Goal: Information Seeking & Learning: Check status

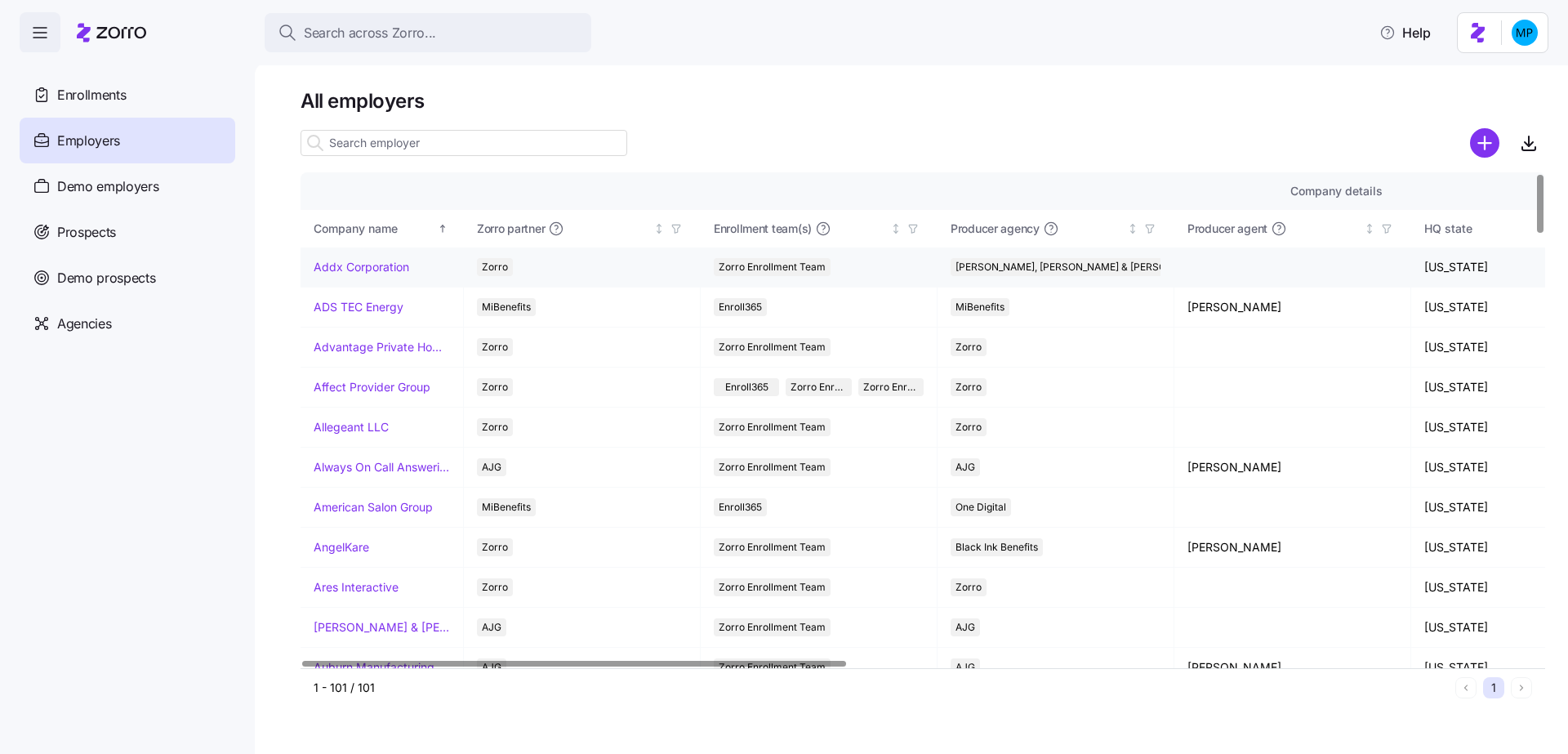
click at [376, 265] on link "Addx Corporation" at bounding box center [361, 267] width 95 height 17
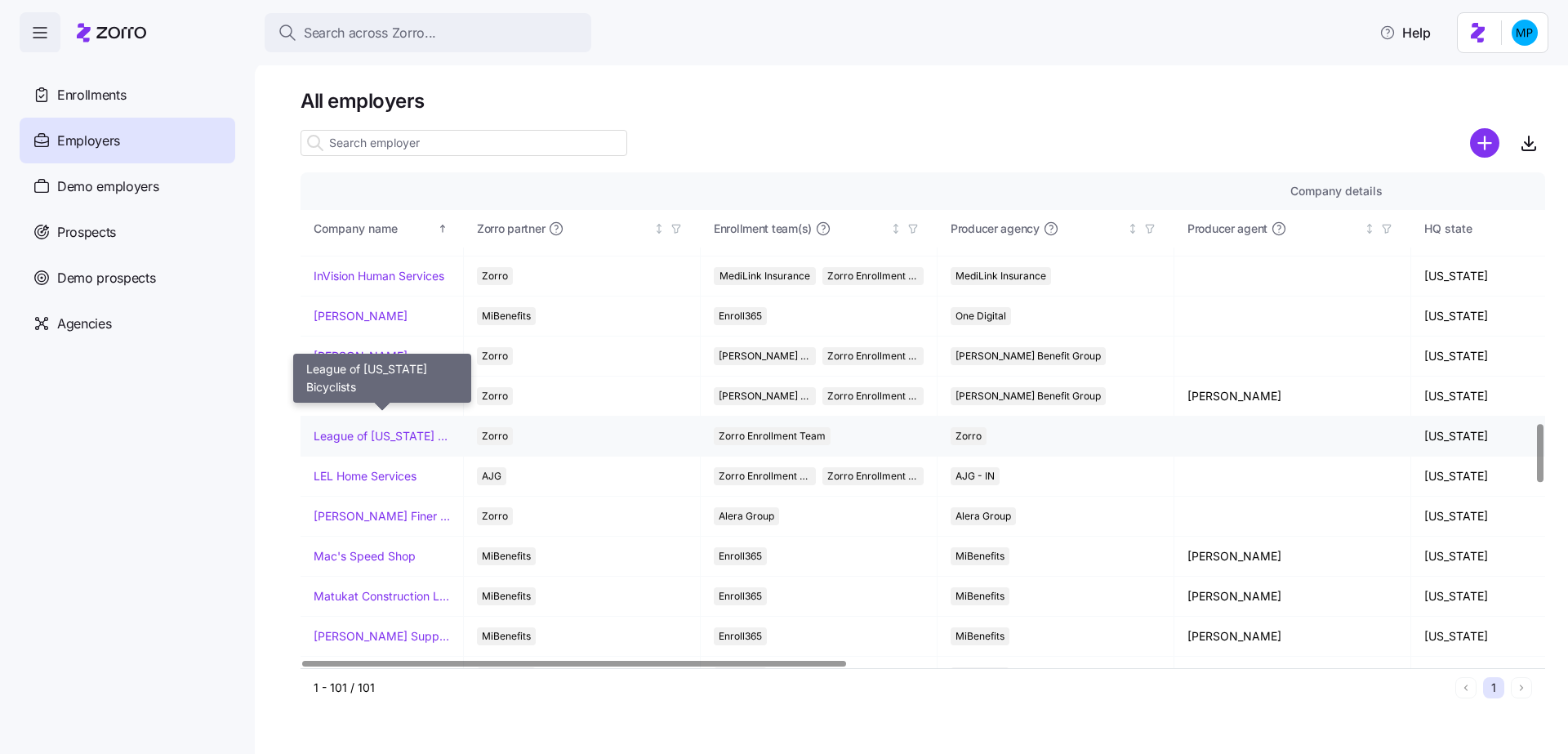
click at [389, 428] on link "League of Michigan Bicyclists" at bounding box center [382, 435] width 136 height 17
click at [365, 428] on link "League of Michigan Bicyclists" at bounding box center [382, 435] width 136 height 17
click at [306, 376] on td "Lancaster Family Health Care Clinic LC" at bounding box center [382, 396] width 163 height 40
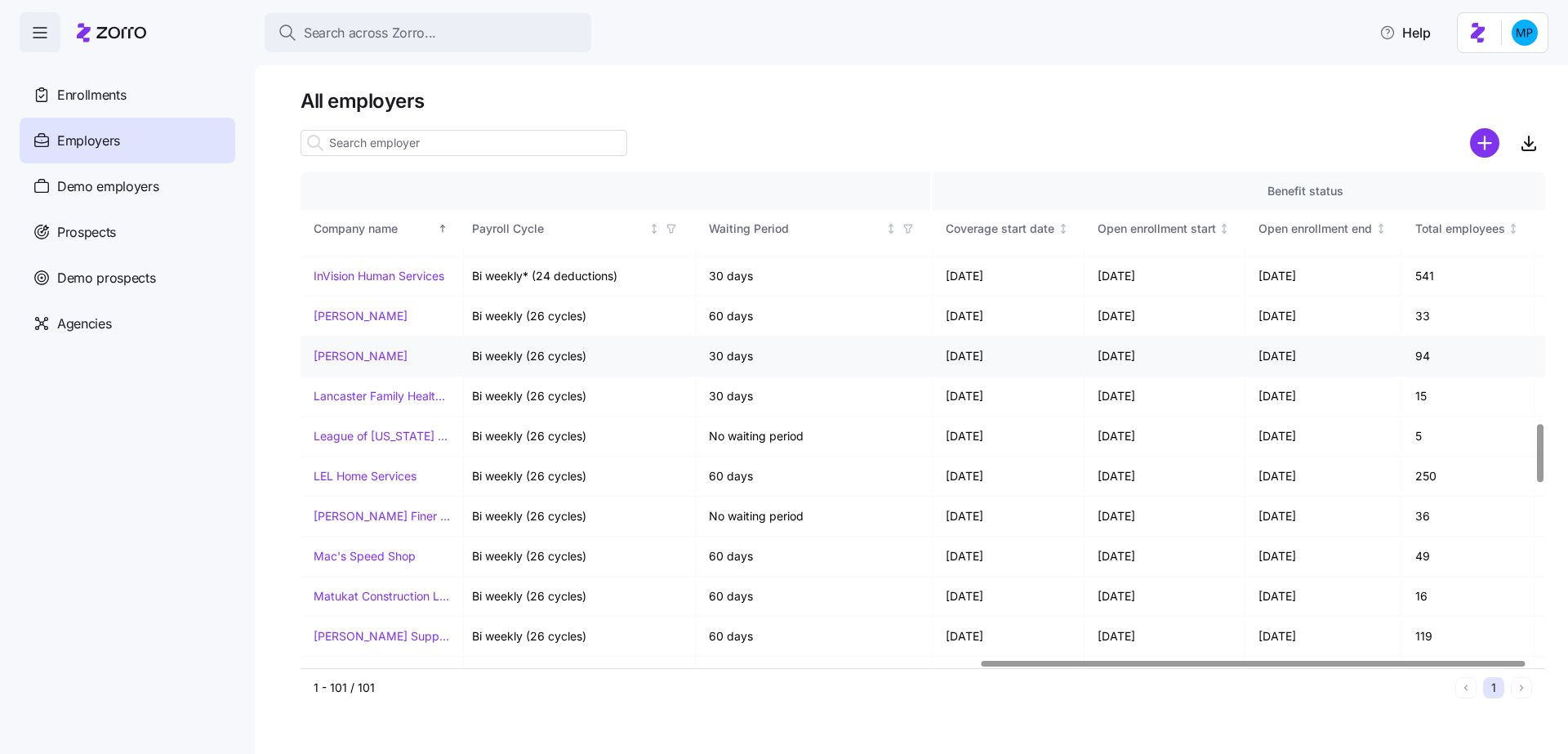
scroll to position [2112, 1554]
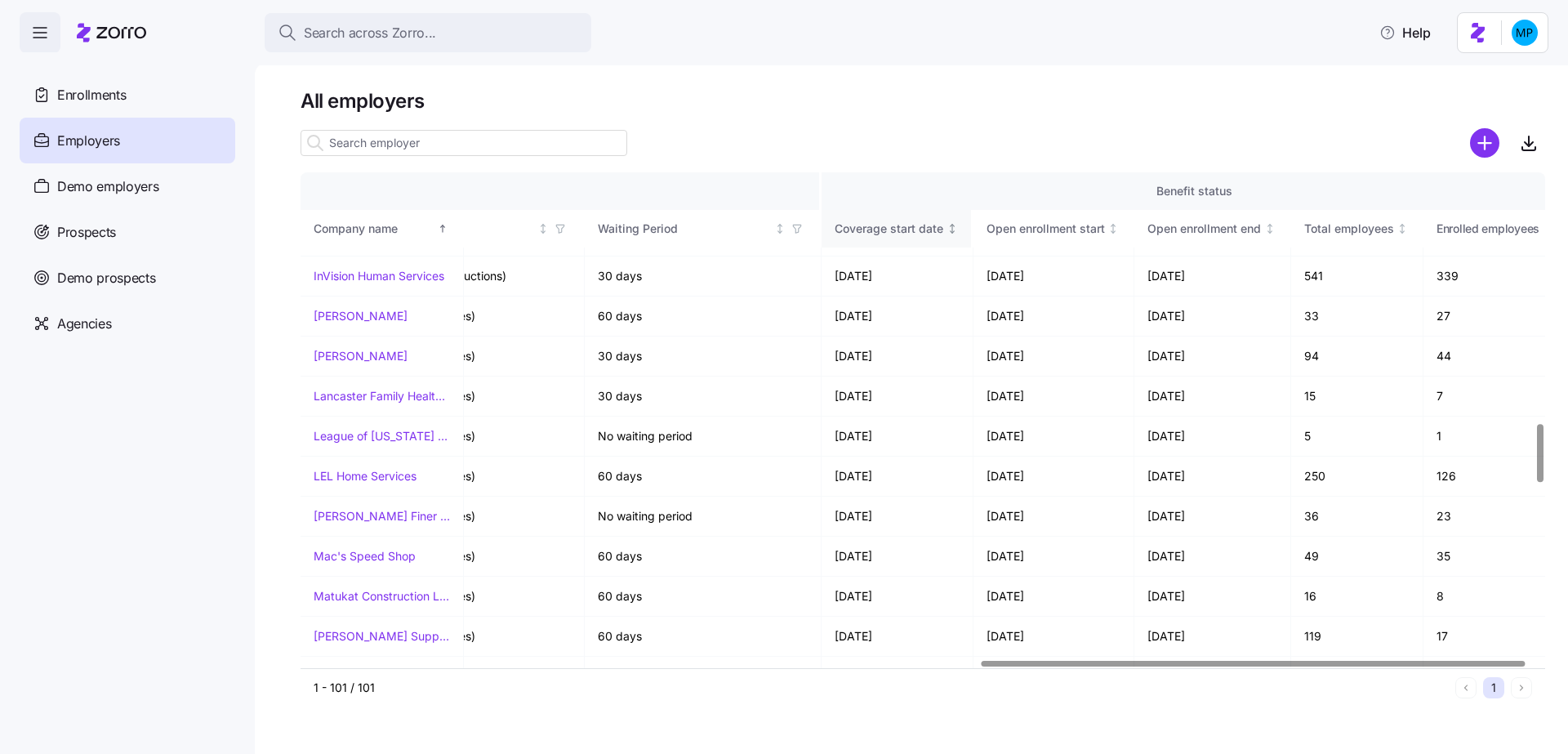
click at [922, 227] on div "Coverage start date" at bounding box center [889, 229] width 108 height 18
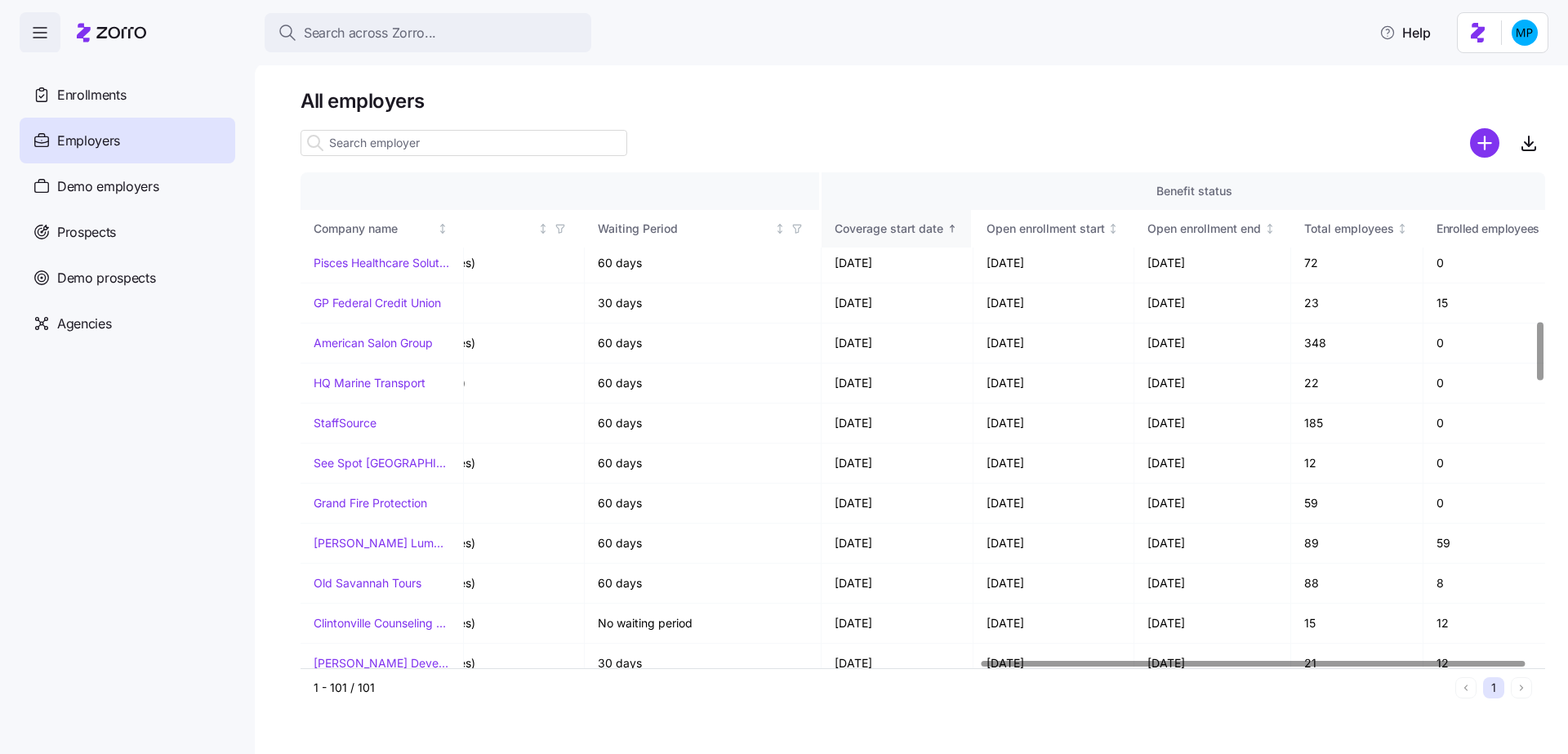
scroll to position [0, 1554]
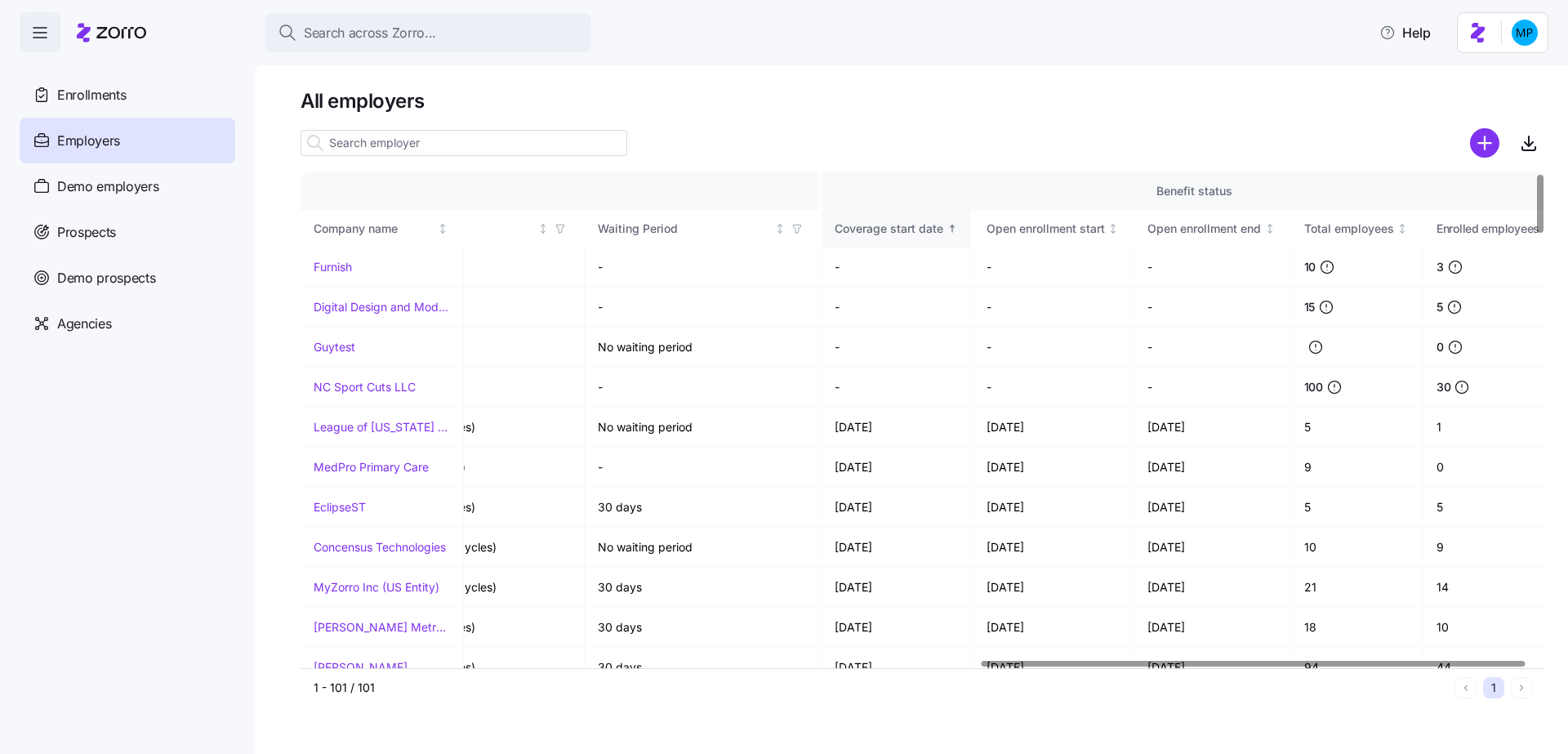
click at [922, 227] on div "Coverage start date" at bounding box center [889, 229] width 108 height 18
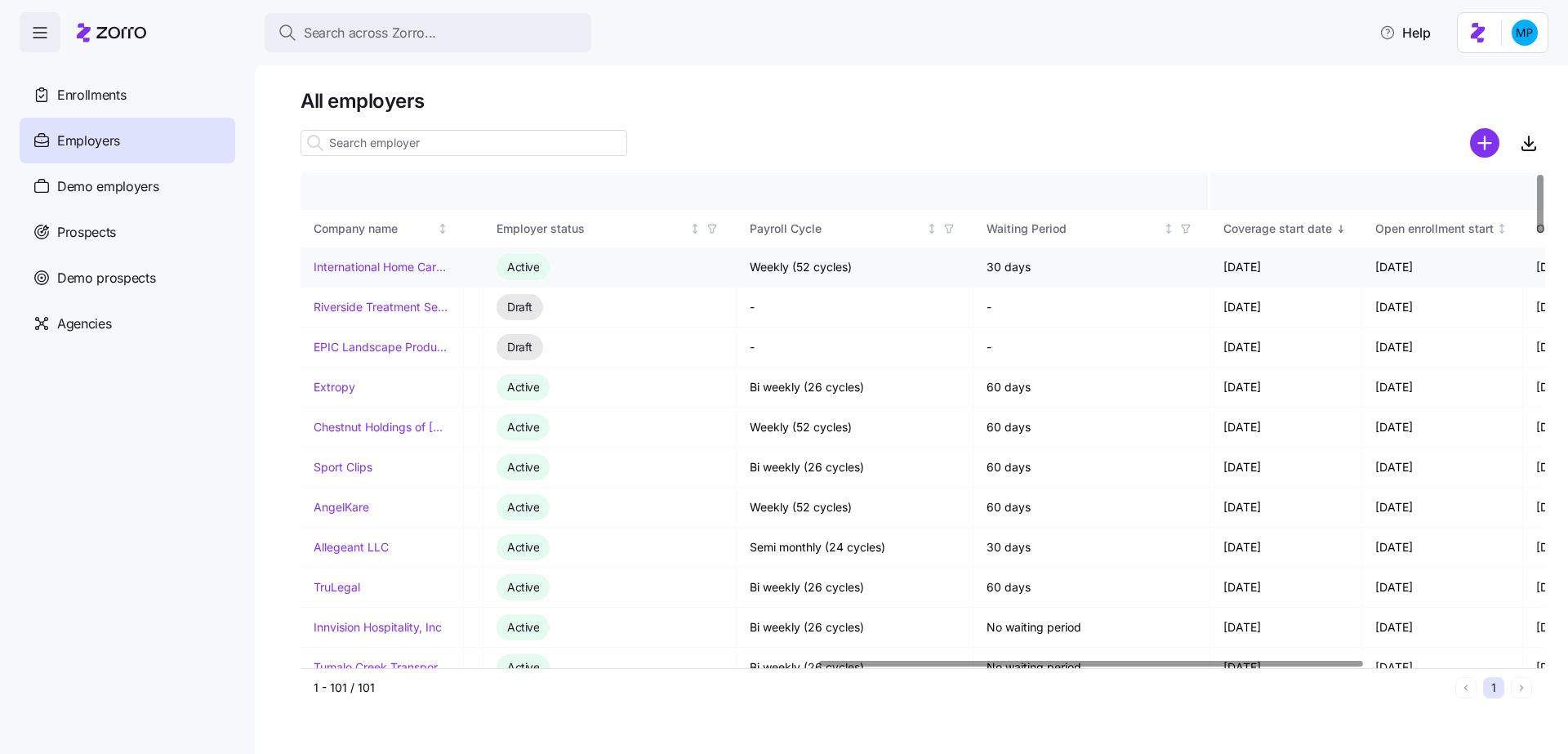
scroll to position [0, 1183]
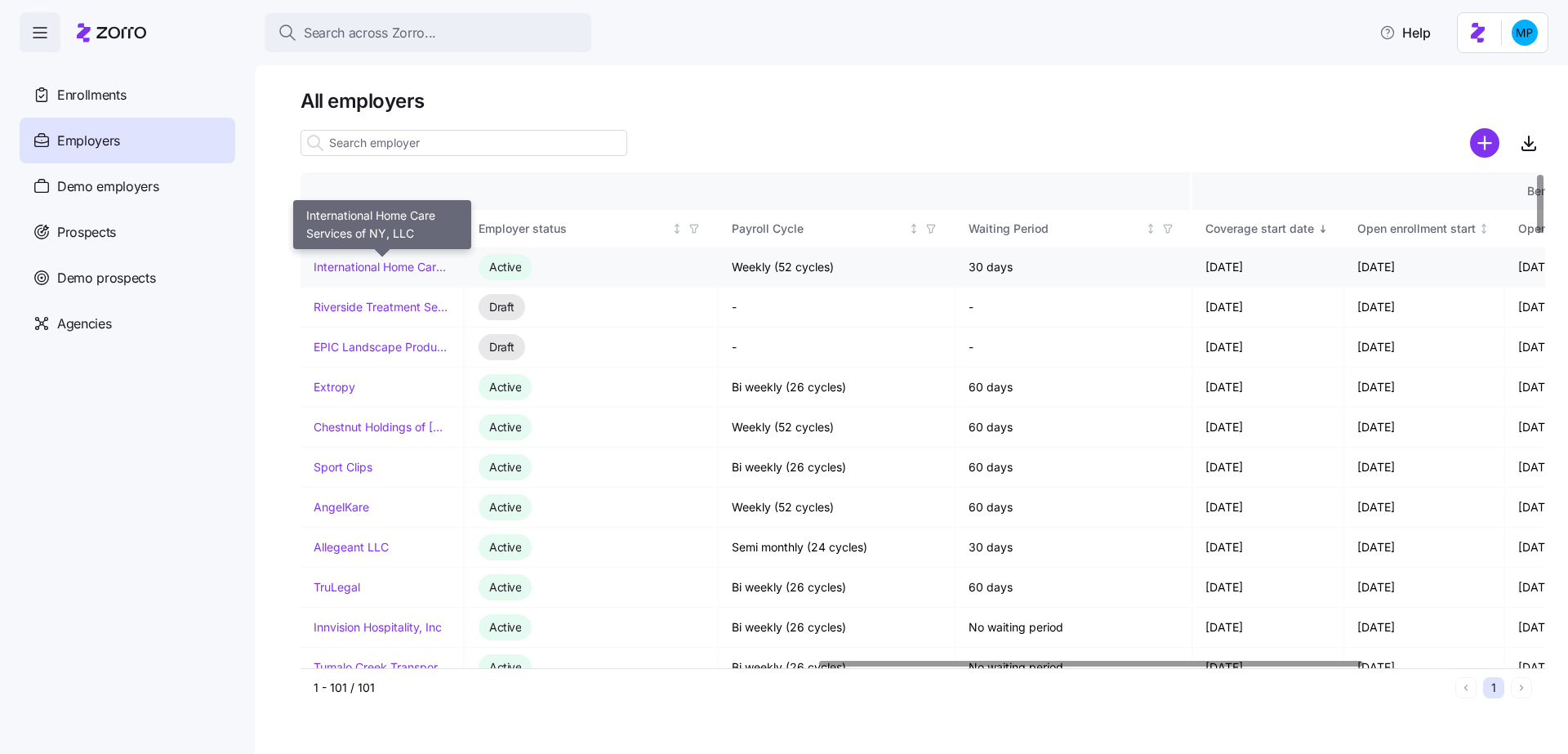
click at [376, 262] on link "International Home Care Services of NY, LLC" at bounding box center [382, 267] width 136 height 17
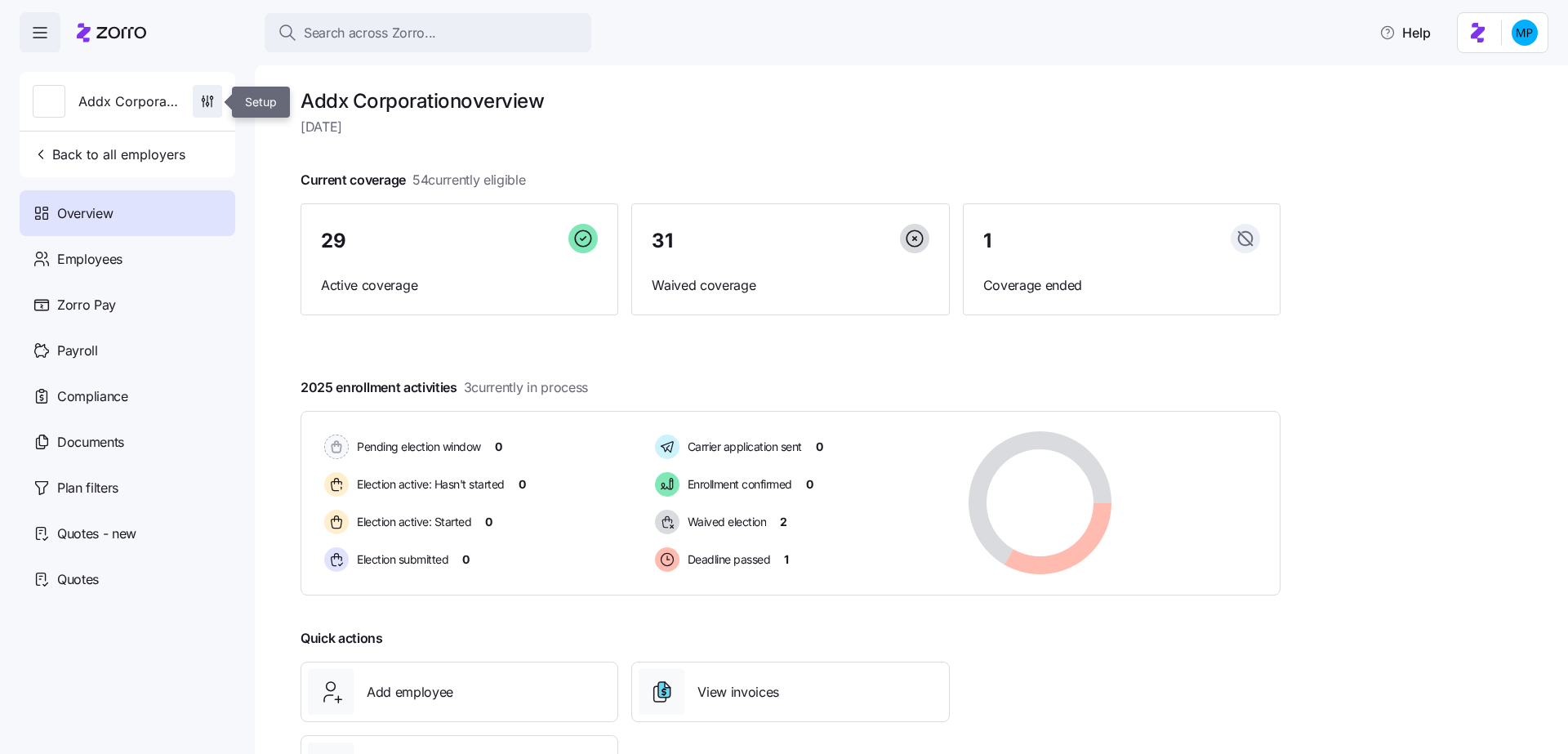
click at [203, 98] on icon "button" at bounding box center [207, 101] width 17 height 17
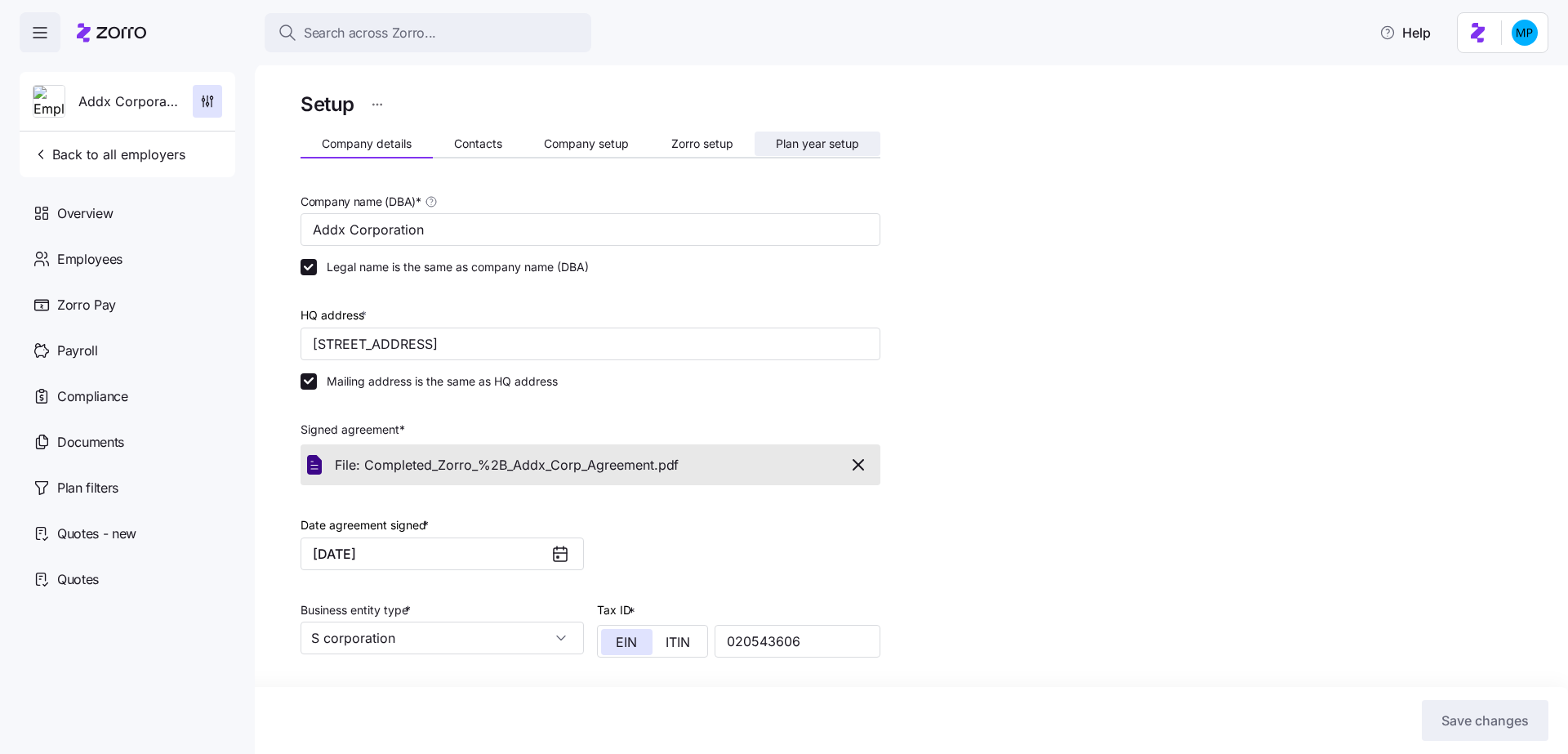
click at [818, 147] on span "Plan year setup" at bounding box center [817, 143] width 83 height 11
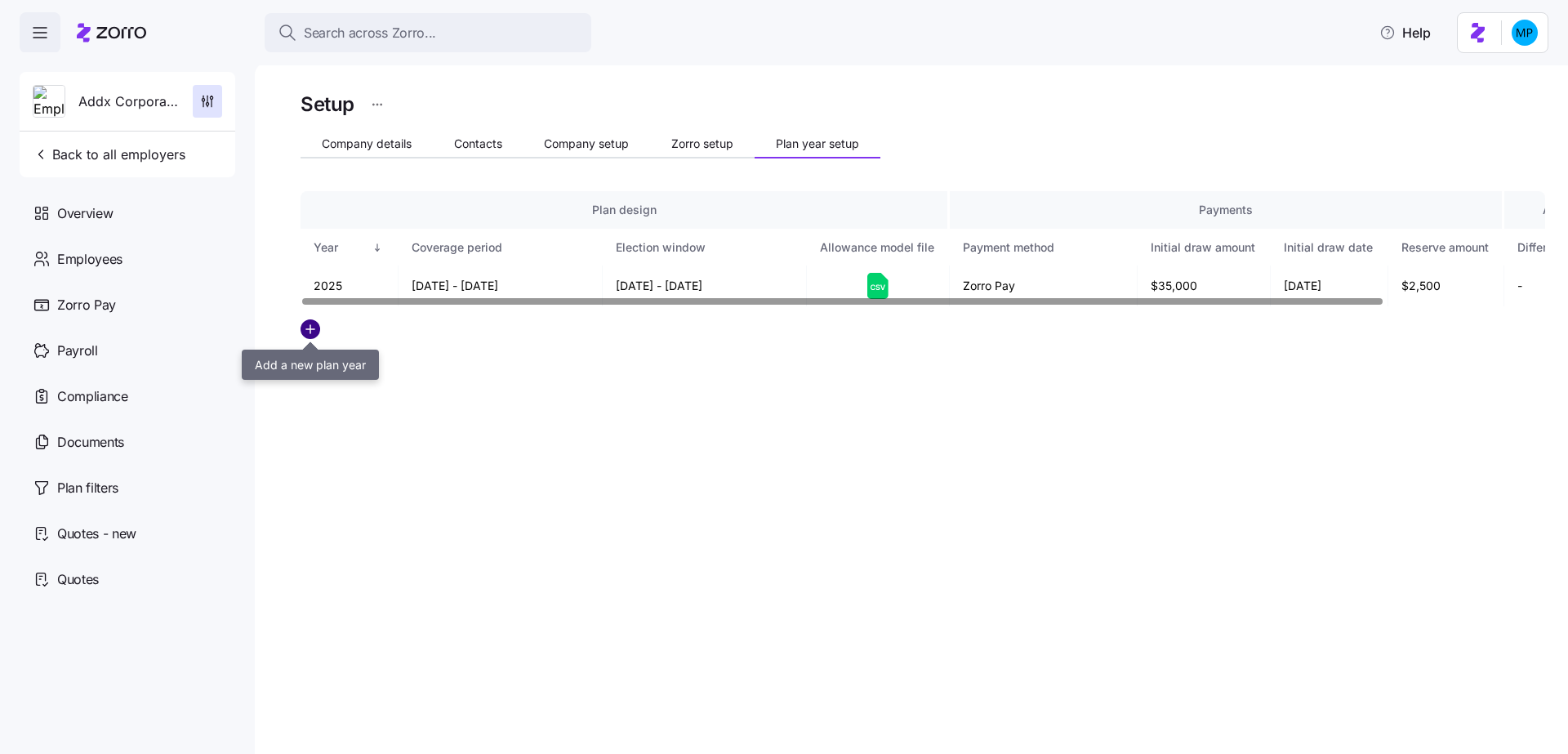
click at [305, 337] on circle "add icon" at bounding box center [310, 329] width 18 height 18
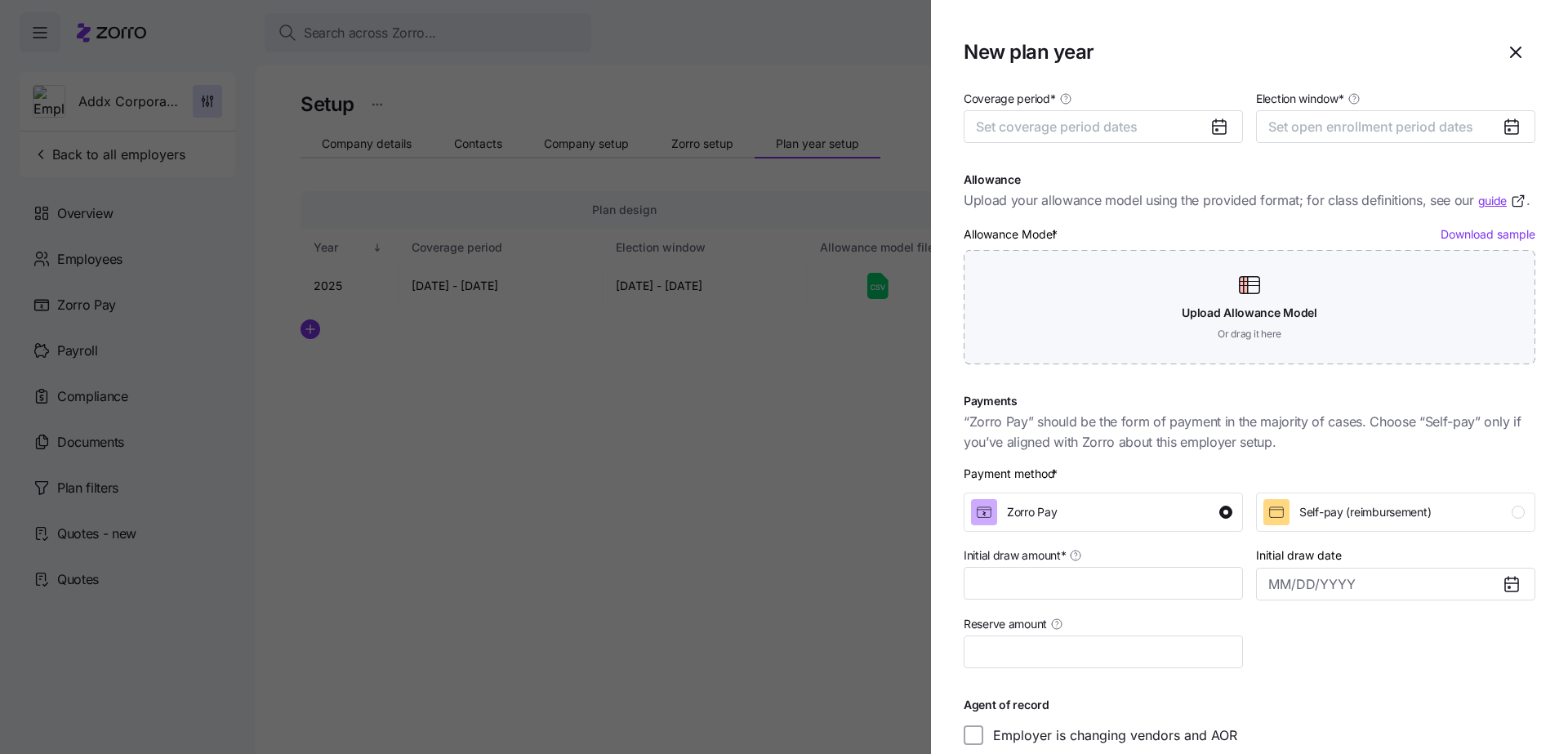
click at [1506, 45] on icon "button" at bounding box center [1516, 52] width 19 height 19
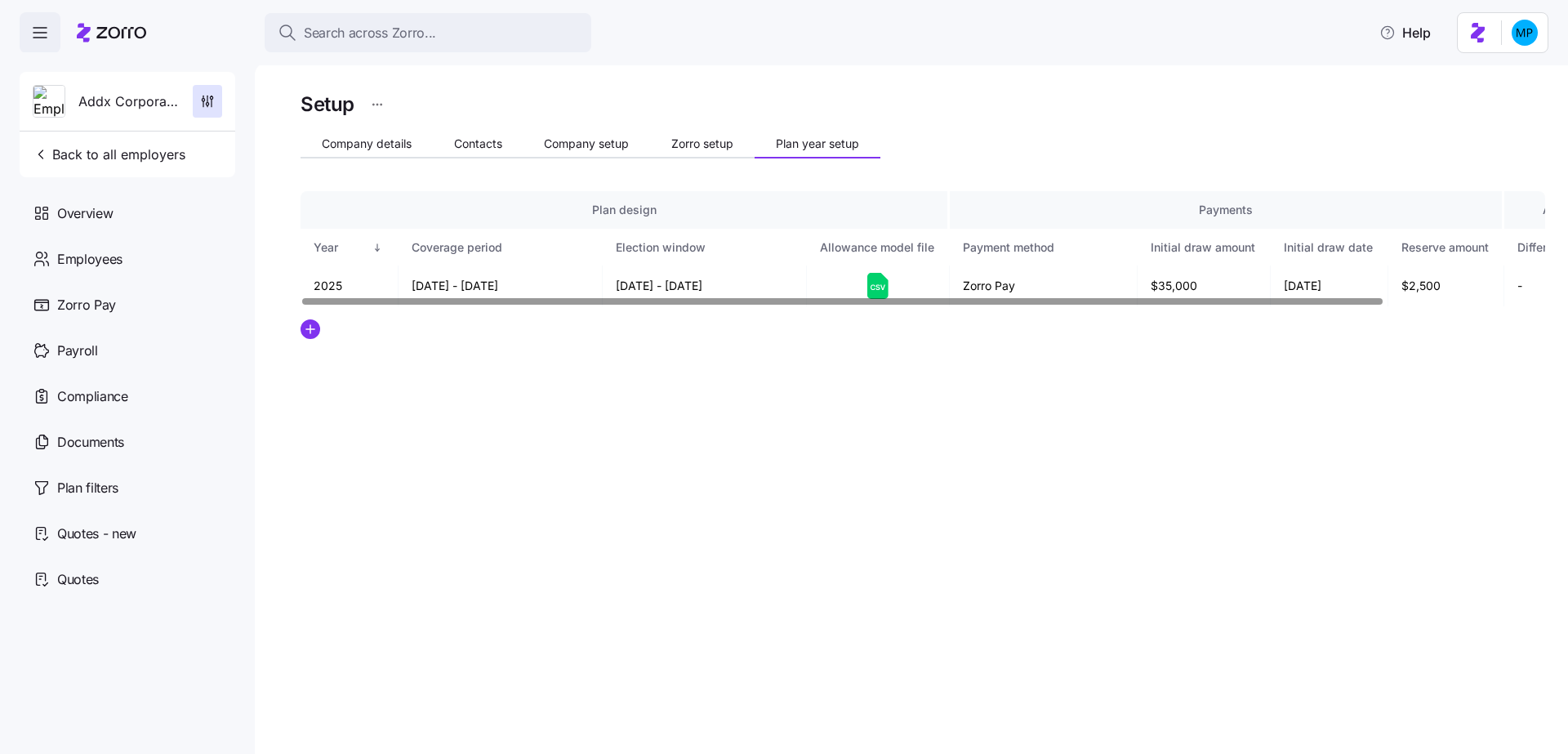
click at [966, 466] on div "Setup Company details Contacts Company setup Zorro setup Plan year setup Plan d…" at bounding box center [911, 408] width 1314 height 691
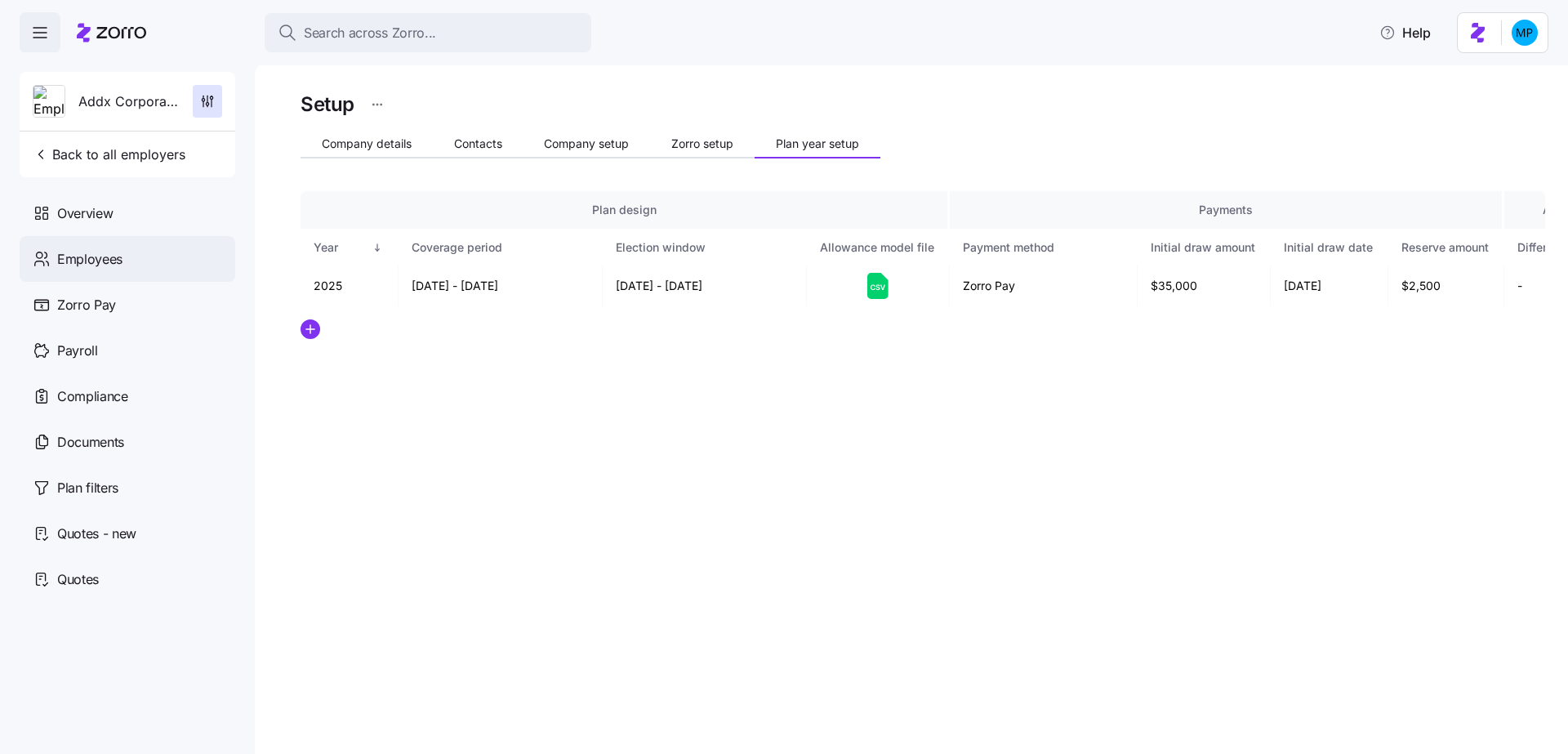
click at [168, 245] on div "Employees" at bounding box center [127, 258] width 216 height 45
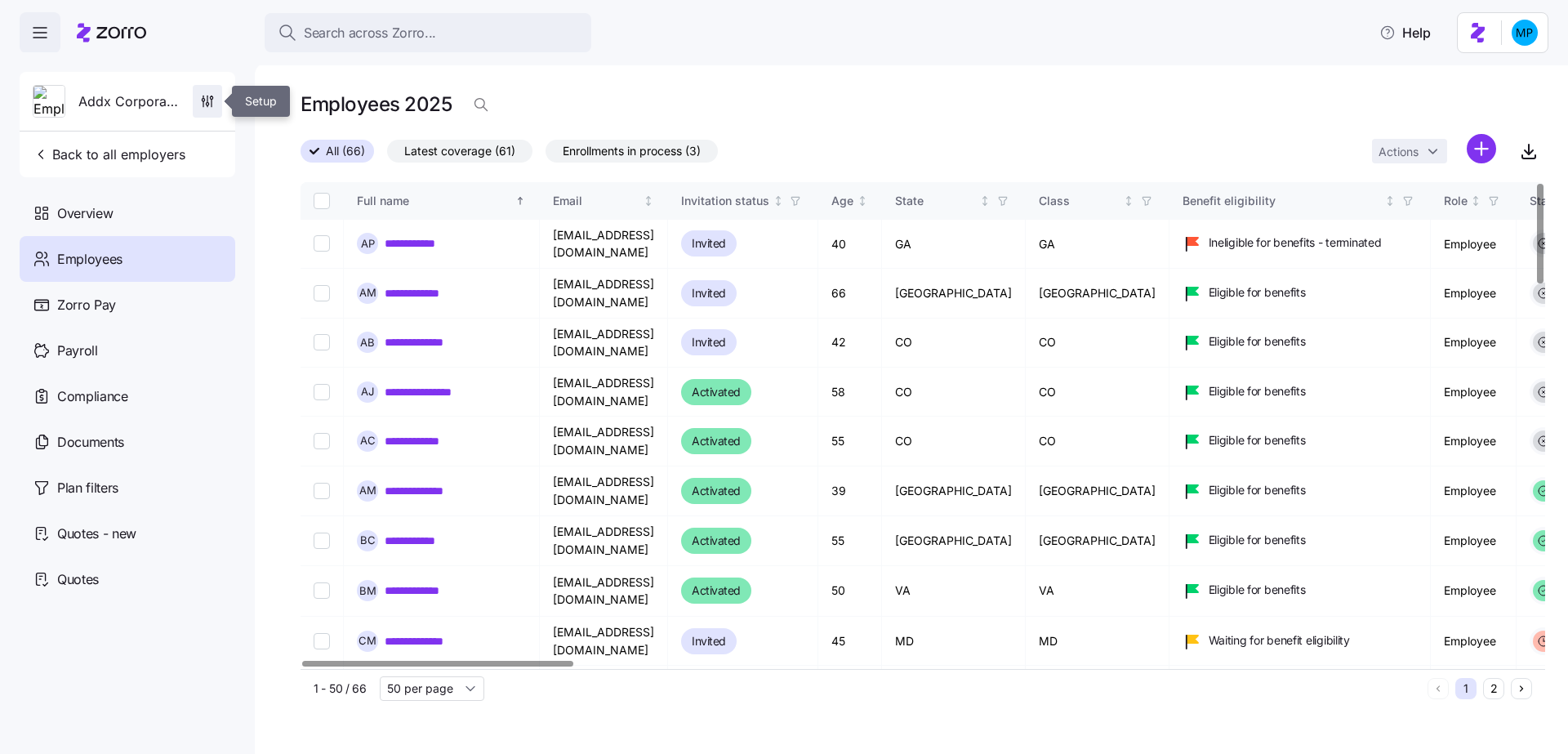
click at [204, 111] on span "button" at bounding box center [208, 101] width 29 height 31
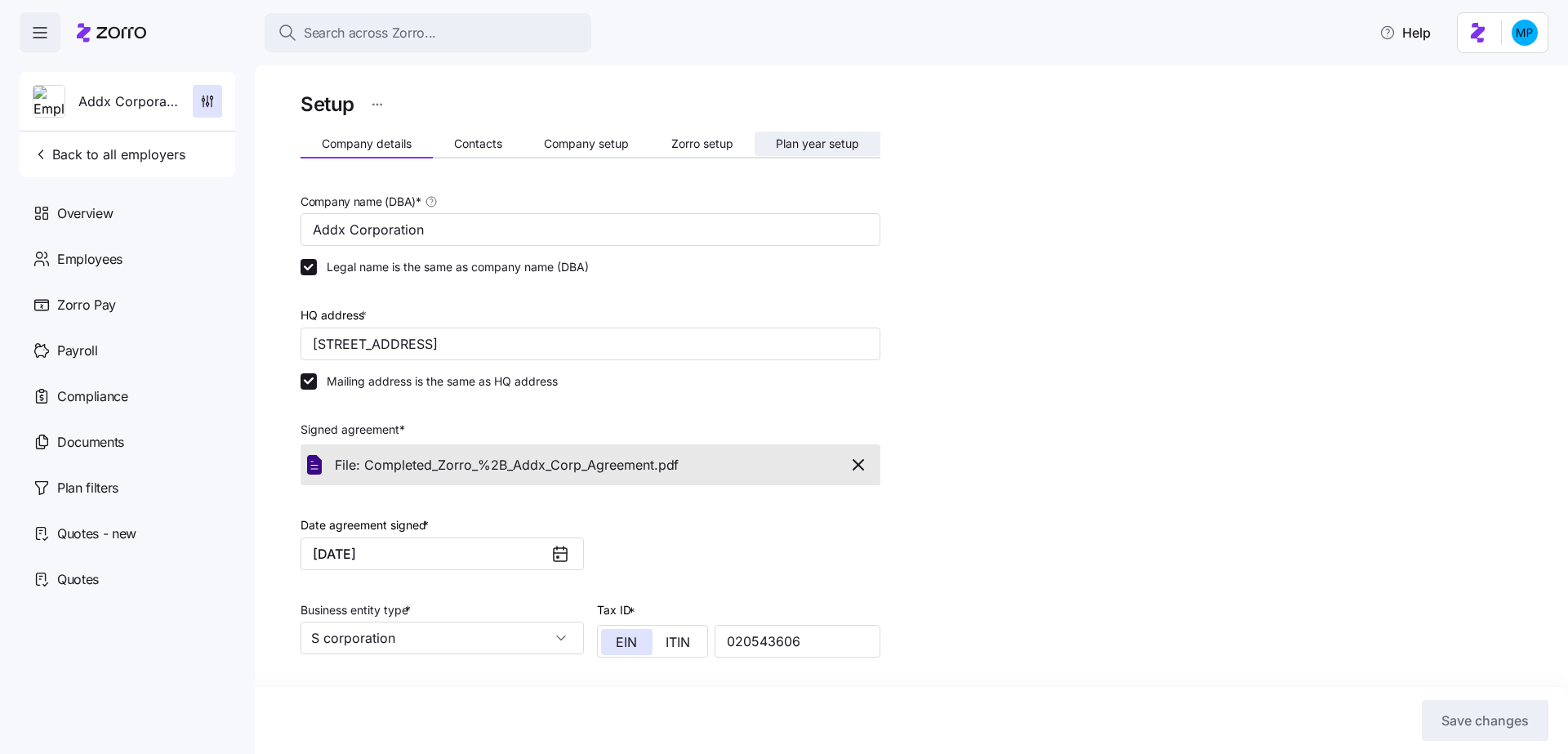
click at [836, 147] on span "Plan year setup" at bounding box center [817, 143] width 83 height 11
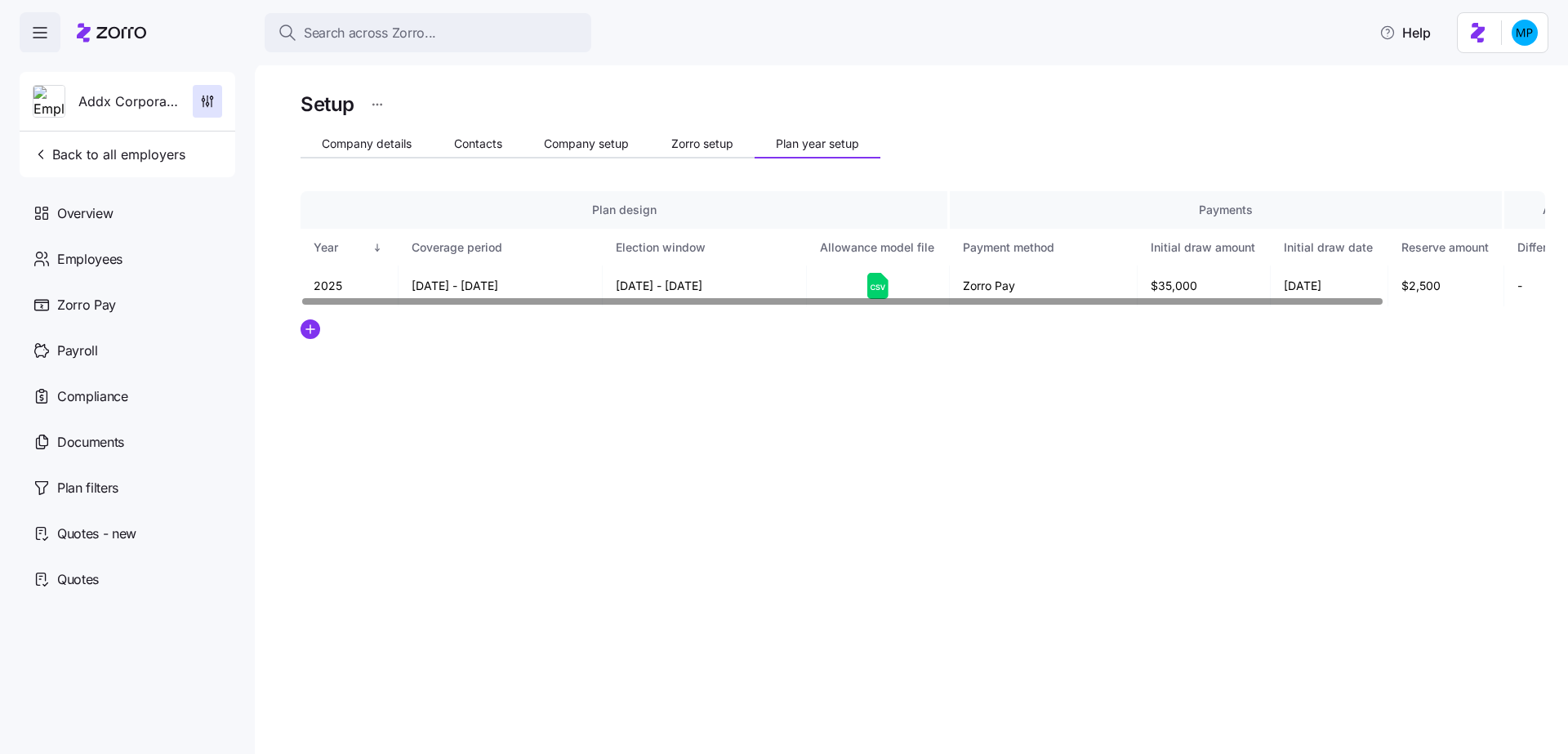
click at [322, 334] on div at bounding box center [923, 329] width 1245 height 19
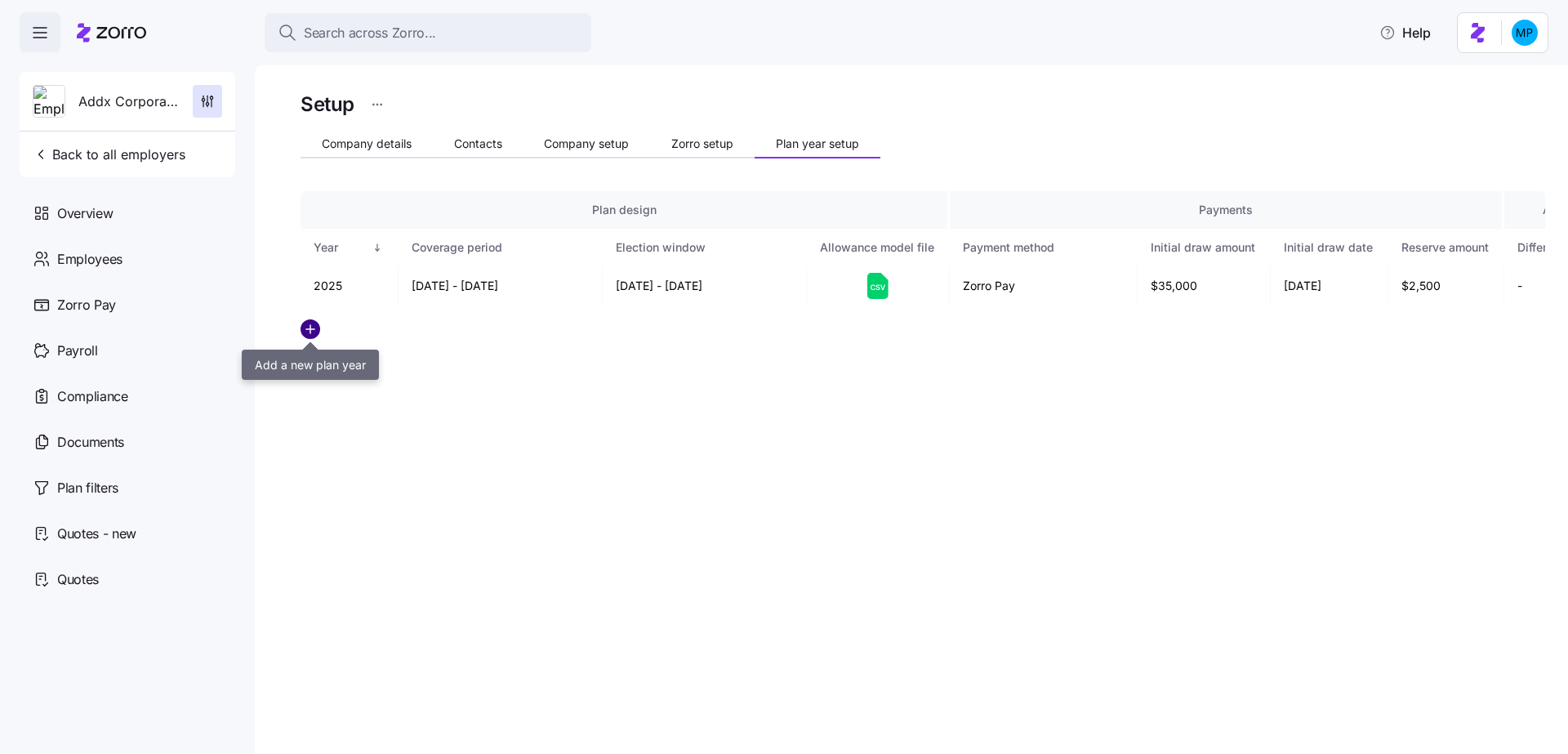
click at [312, 333] on circle "add icon" at bounding box center [310, 329] width 18 height 18
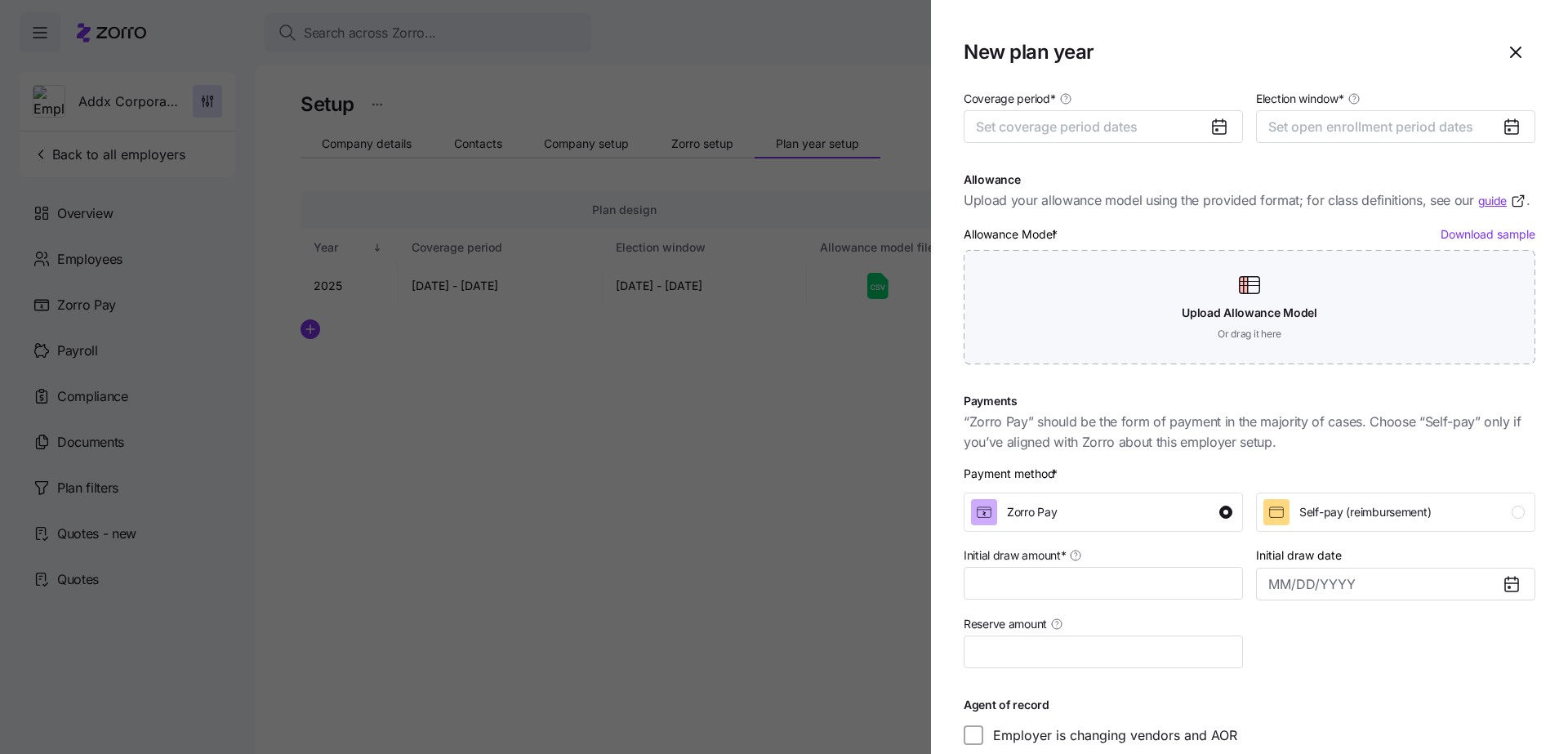
scroll to position [127, 0]
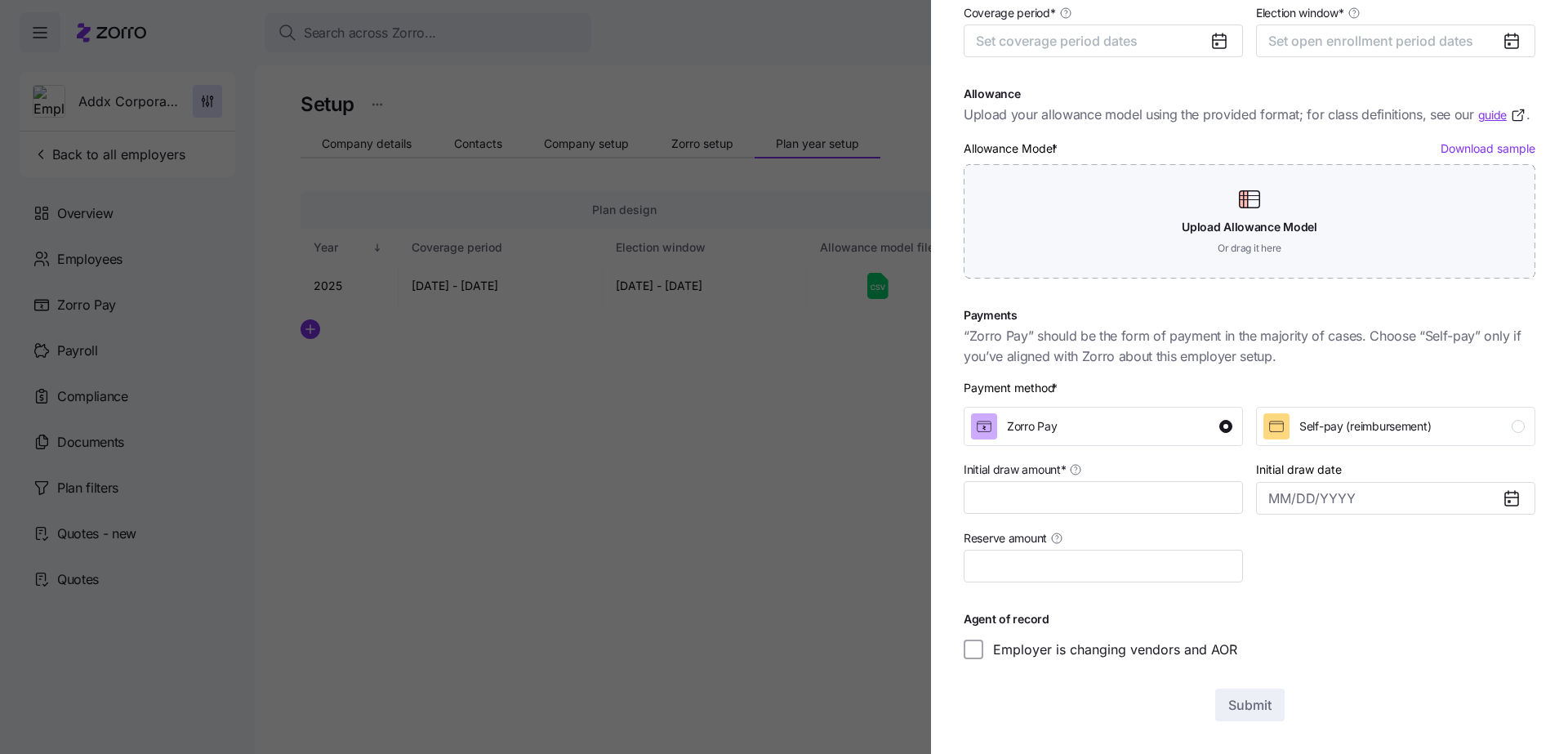
click at [799, 577] on div at bounding box center [784, 377] width 1568 height 754
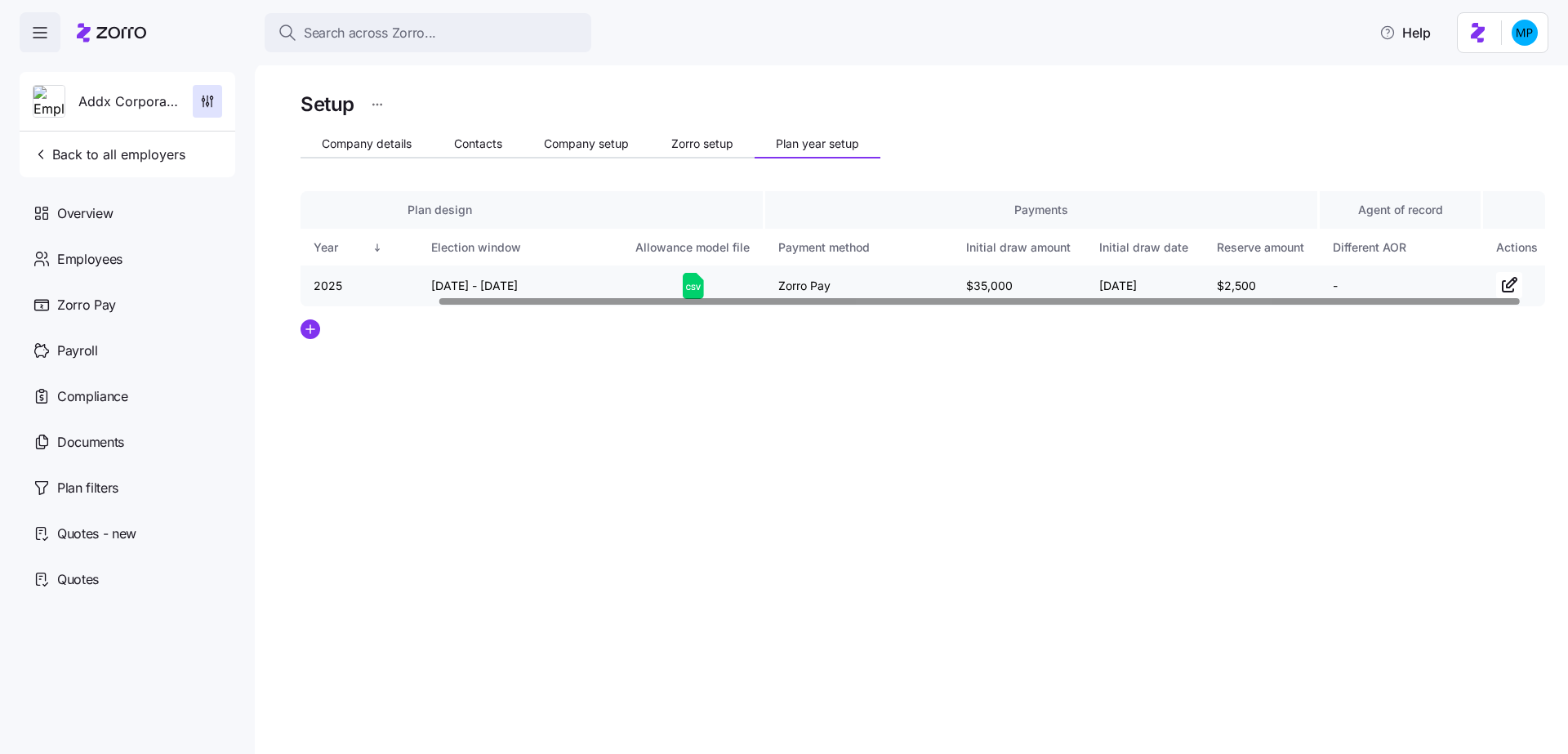
scroll to position [0, 186]
click at [147, 260] on div "Employees" at bounding box center [127, 258] width 216 height 45
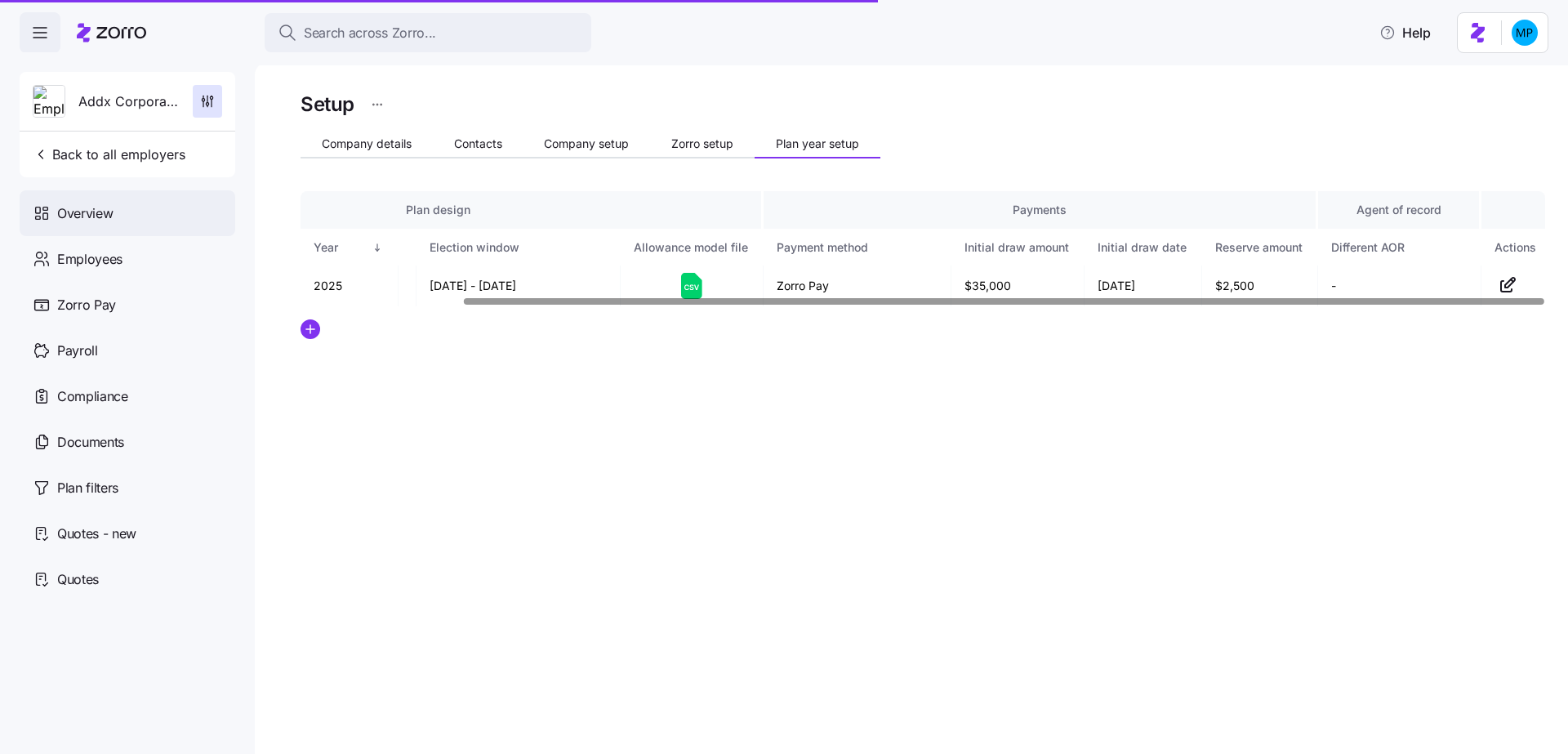
click at [106, 219] on span "Overview" at bounding box center [85, 213] width 56 height 20
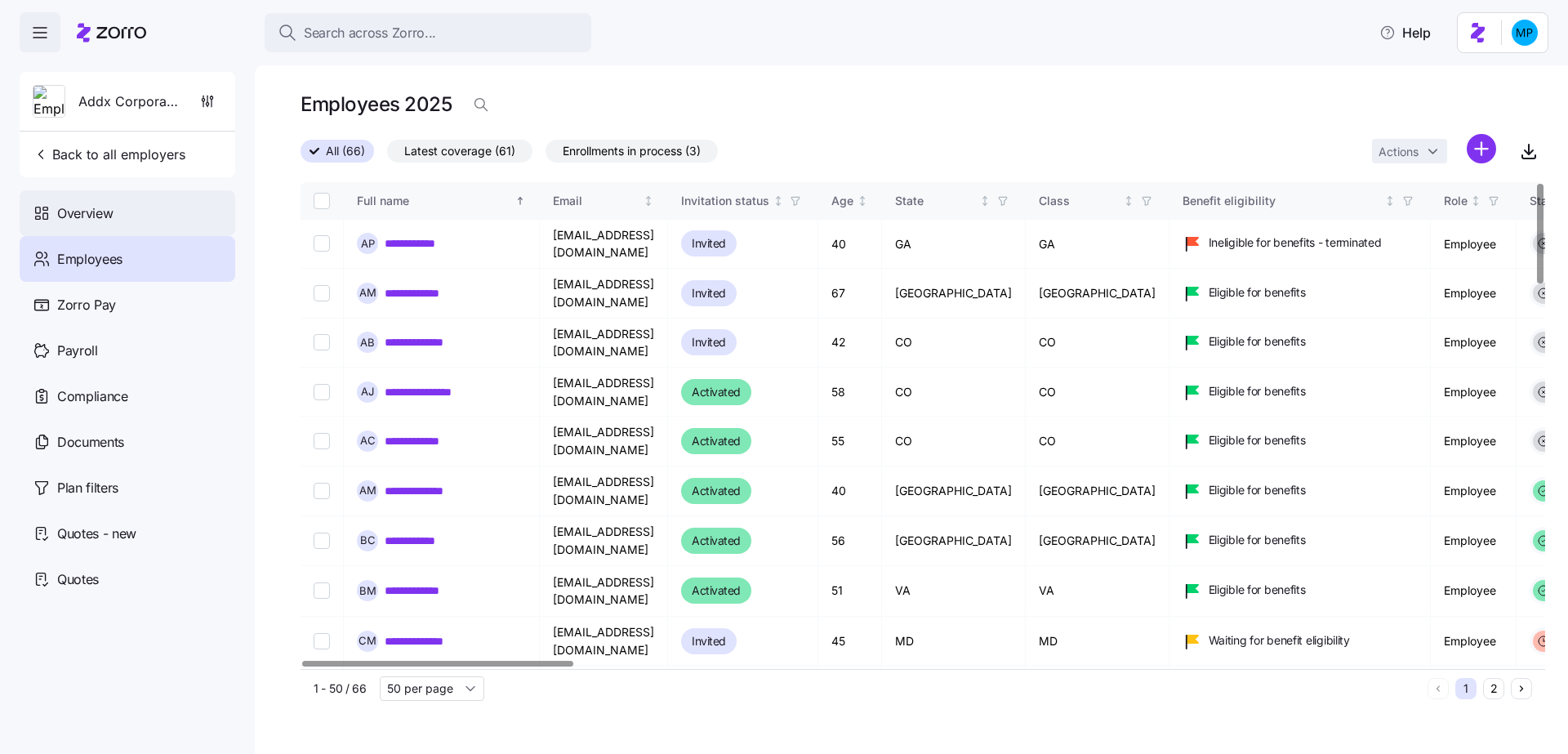
click at [129, 202] on div "Overview" at bounding box center [127, 213] width 216 height 45
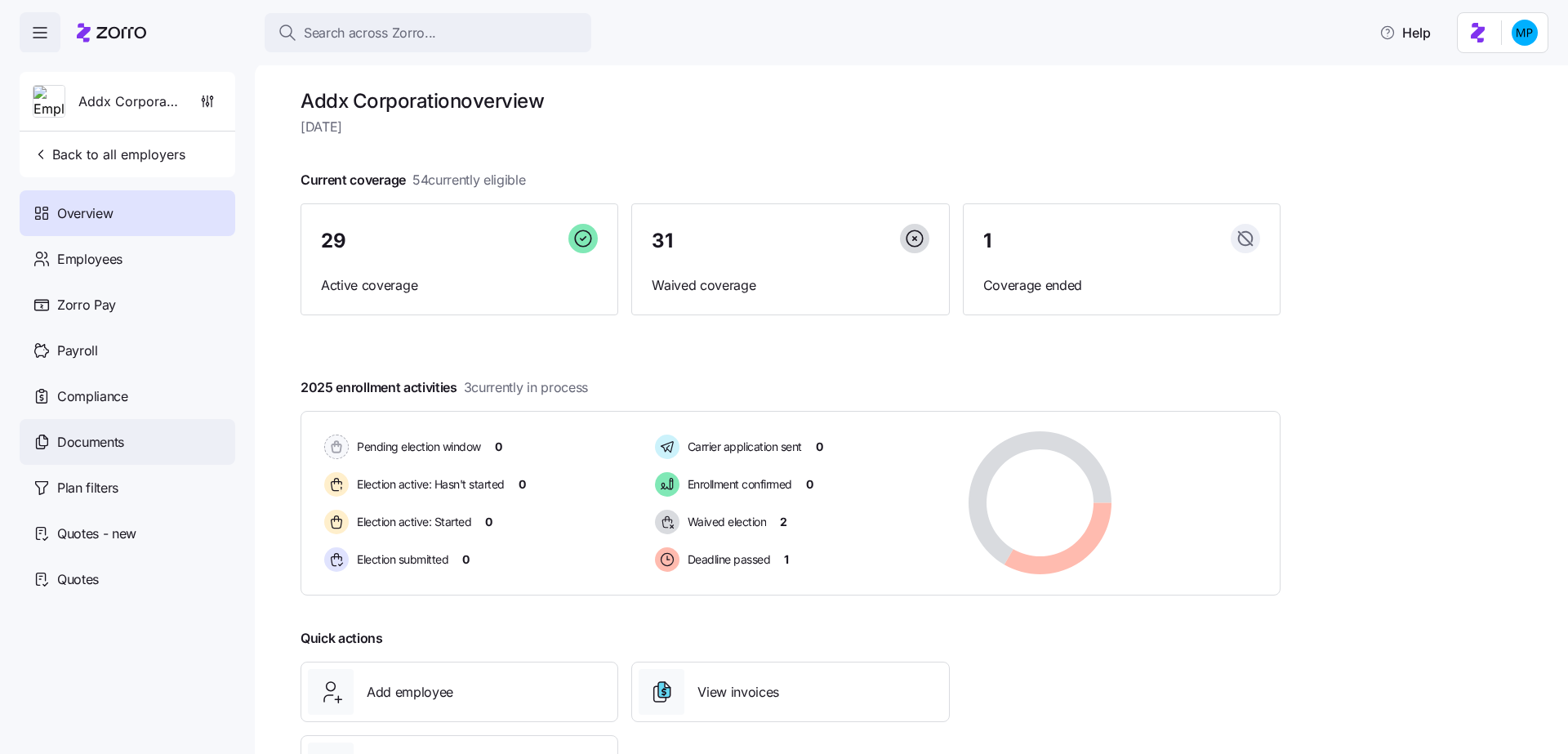
click at [112, 457] on div "Documents" at bounding box center [127, 442] width 216 height 45
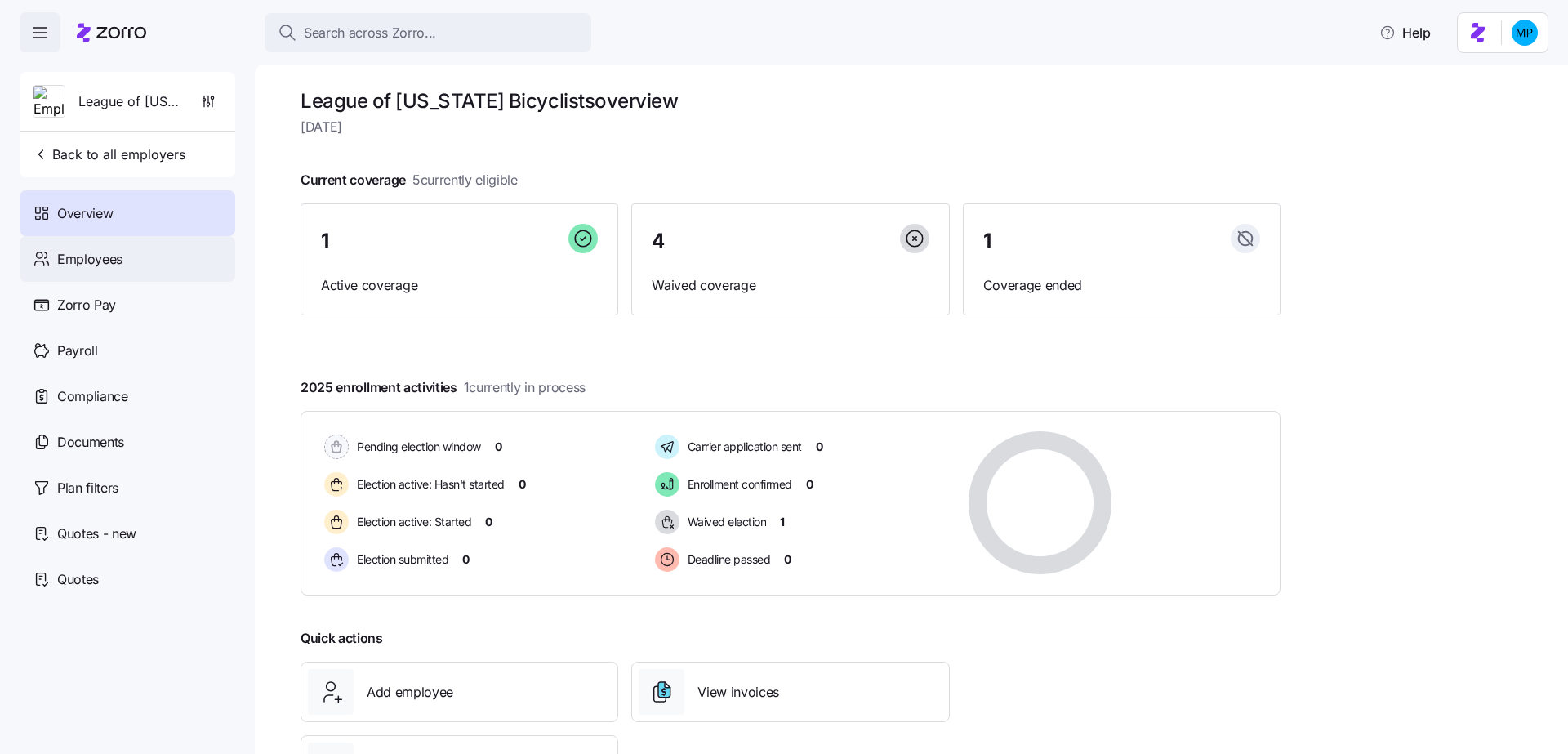
click at [213, 267] on div "Employees" at bounding box center [127, 258] width 216 height 45
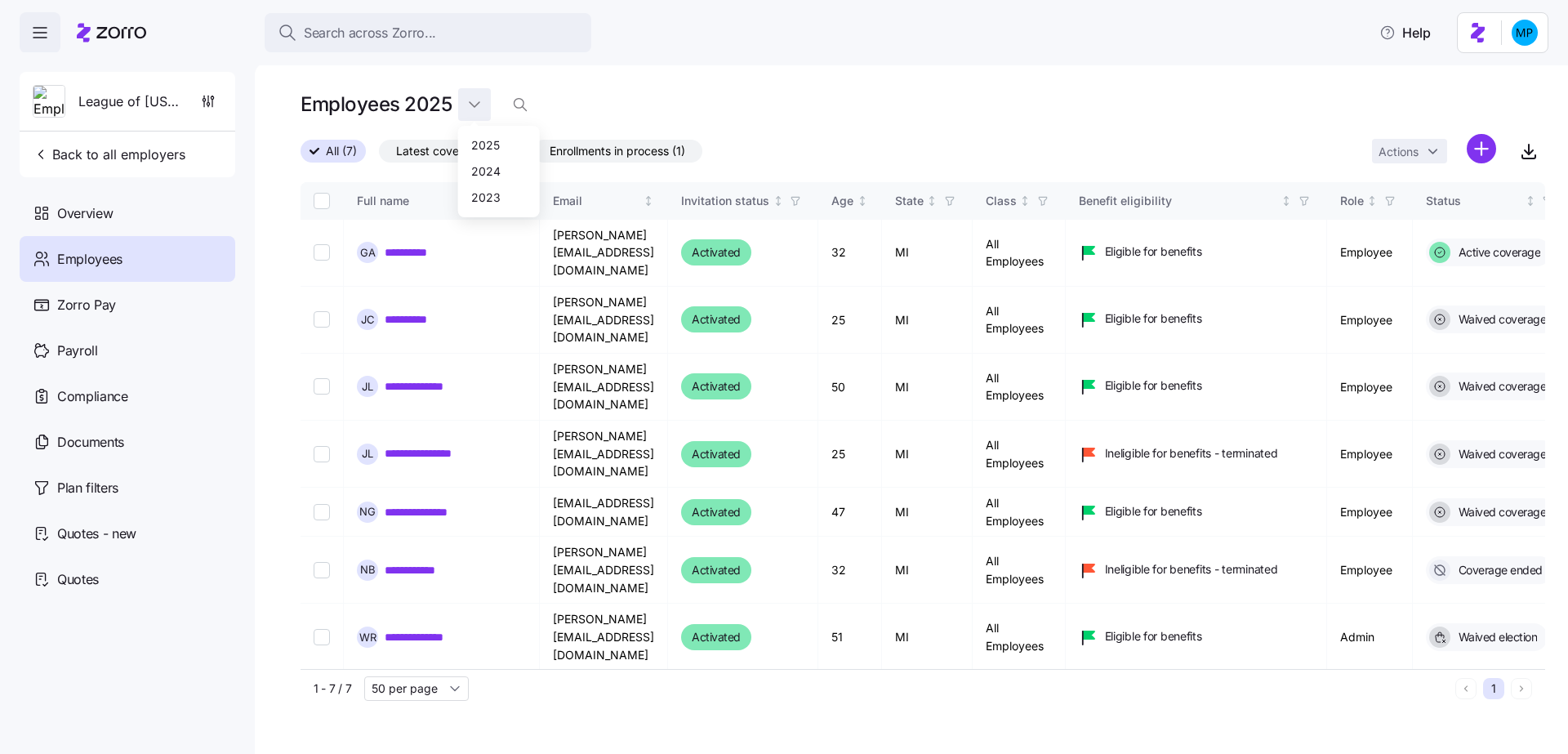
click at [481, 93] on html "**********" at bounding box center [784, 372] width 1568 height 744
click at [698, 75] on html "**********" at bounding box center [784, 372] width 1568 height 744
click at [409, 244] on link "**********" at bounding box center [416, 252] width 63 height 17
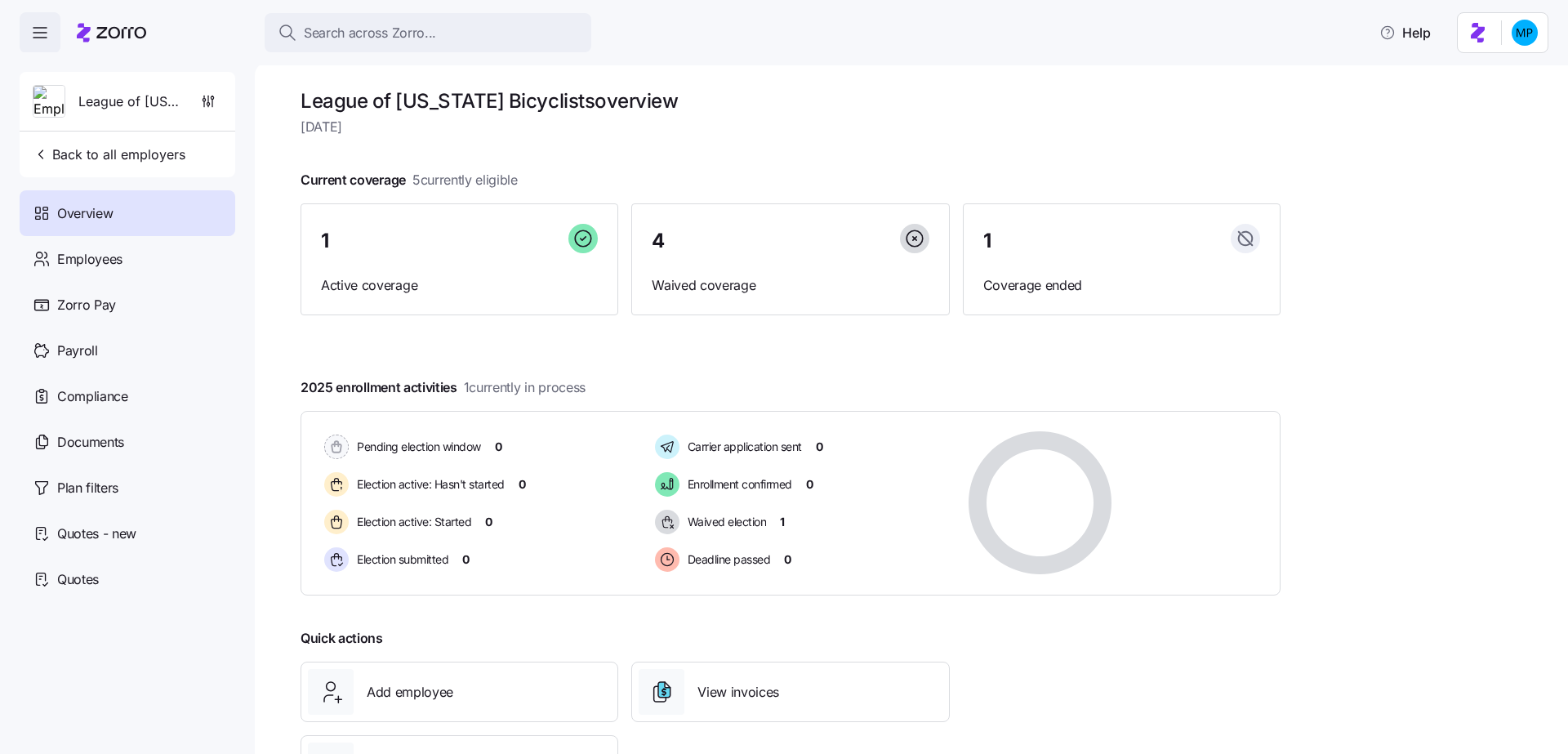
click at [232, 93] on div "League of Michigan Bicyclists Back to all employers" at bounding box center [127, 124] width 216 height 106
click at [210, 94] on icon "button" at bounding box center [208, 101] width 17 height 17
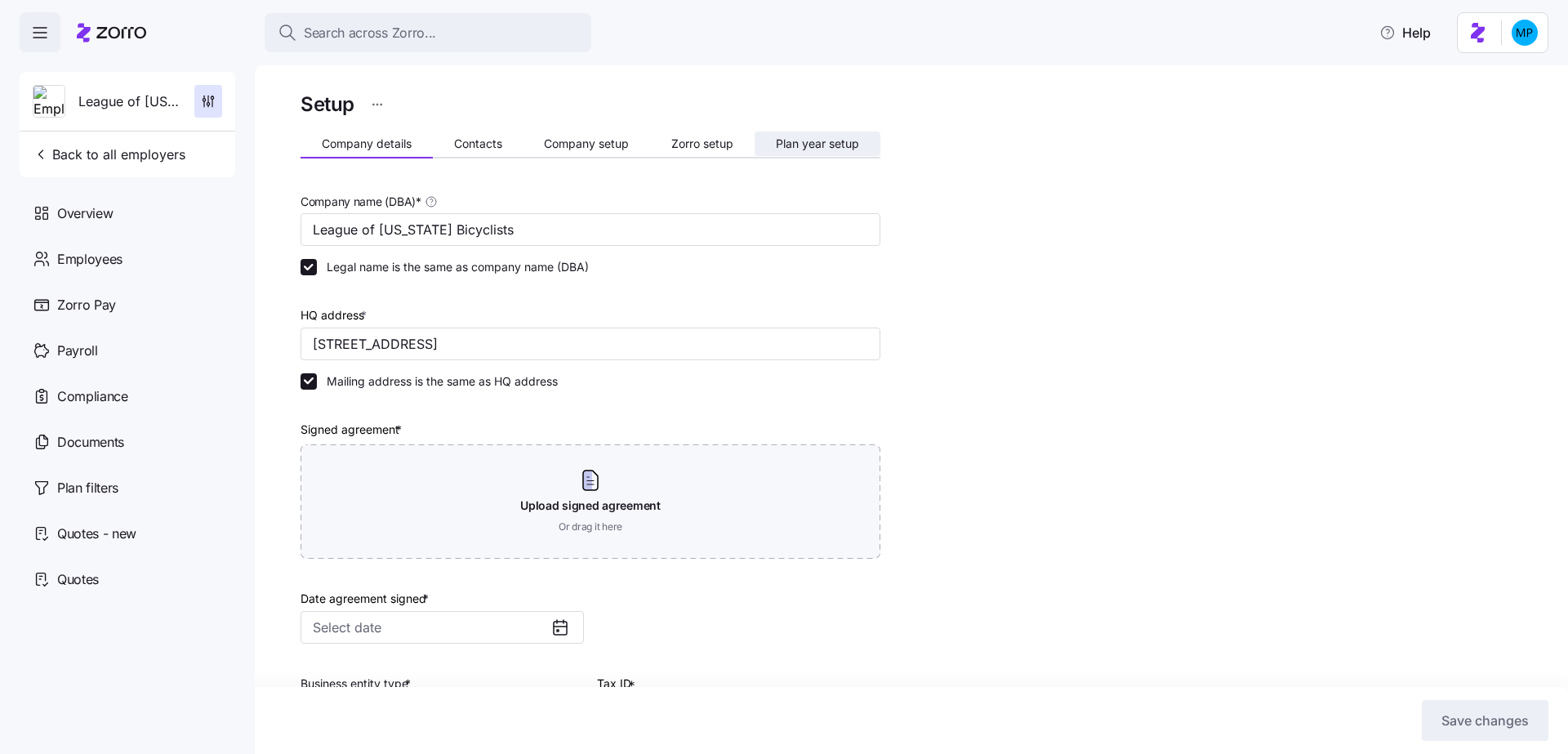
click at [854, 154] on button "Plan year setup" at bounding box center [818, 144] width 126 height 24
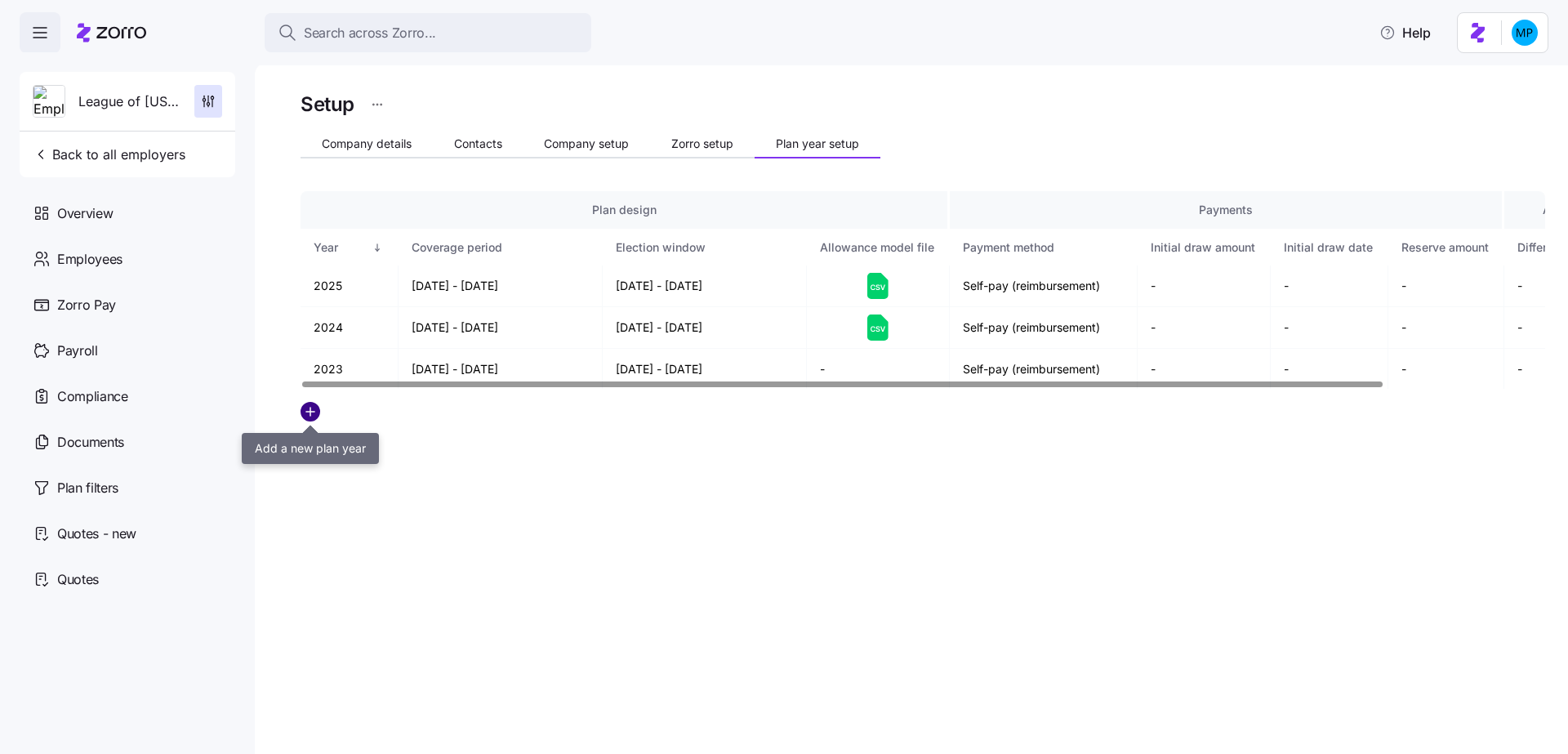
click at [318, 412] on circle "add icon" at bounding box center [310, 411] width 18 height 18
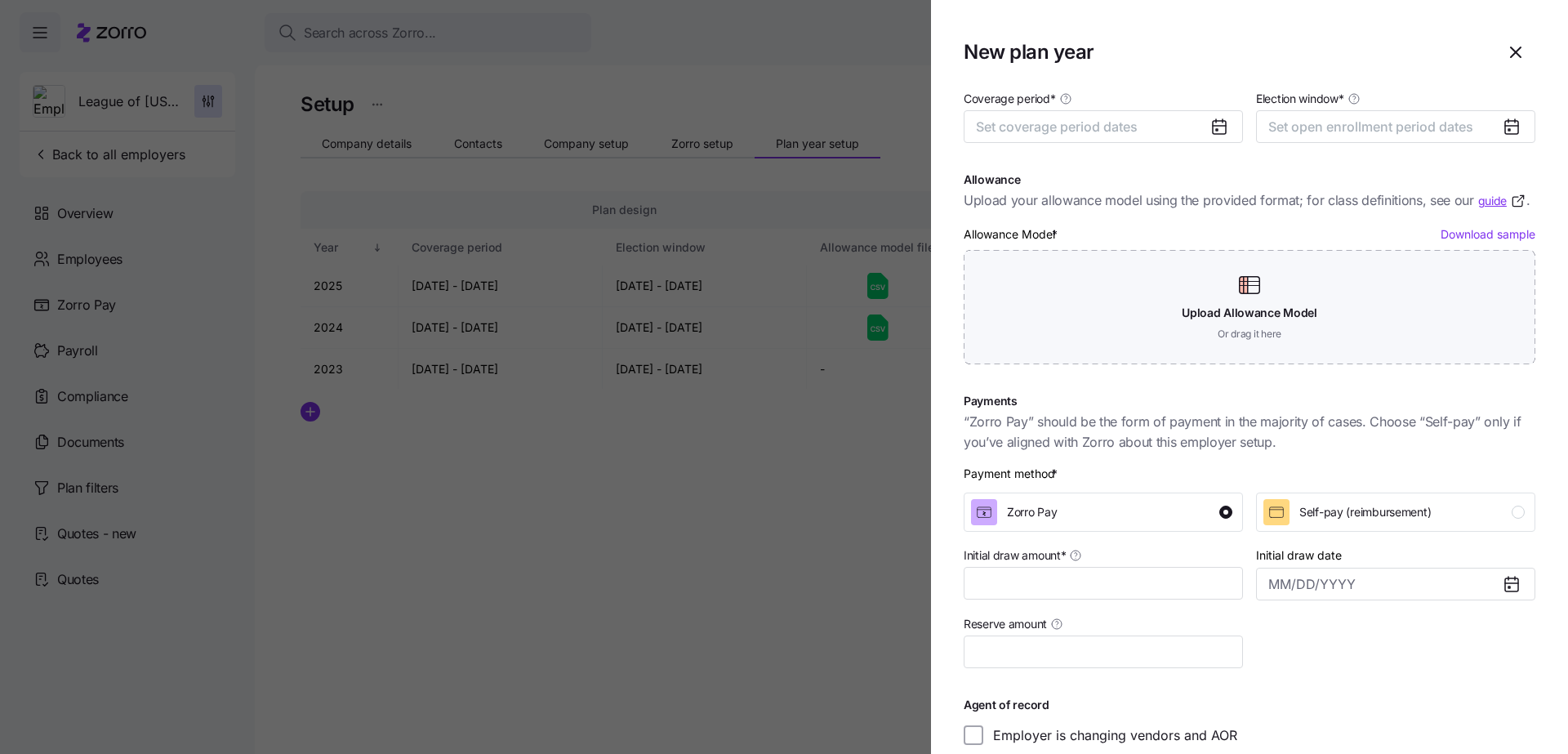
click at [1506, 56] on icon "button" at bounding box center [1516, 52] width 19 height 19
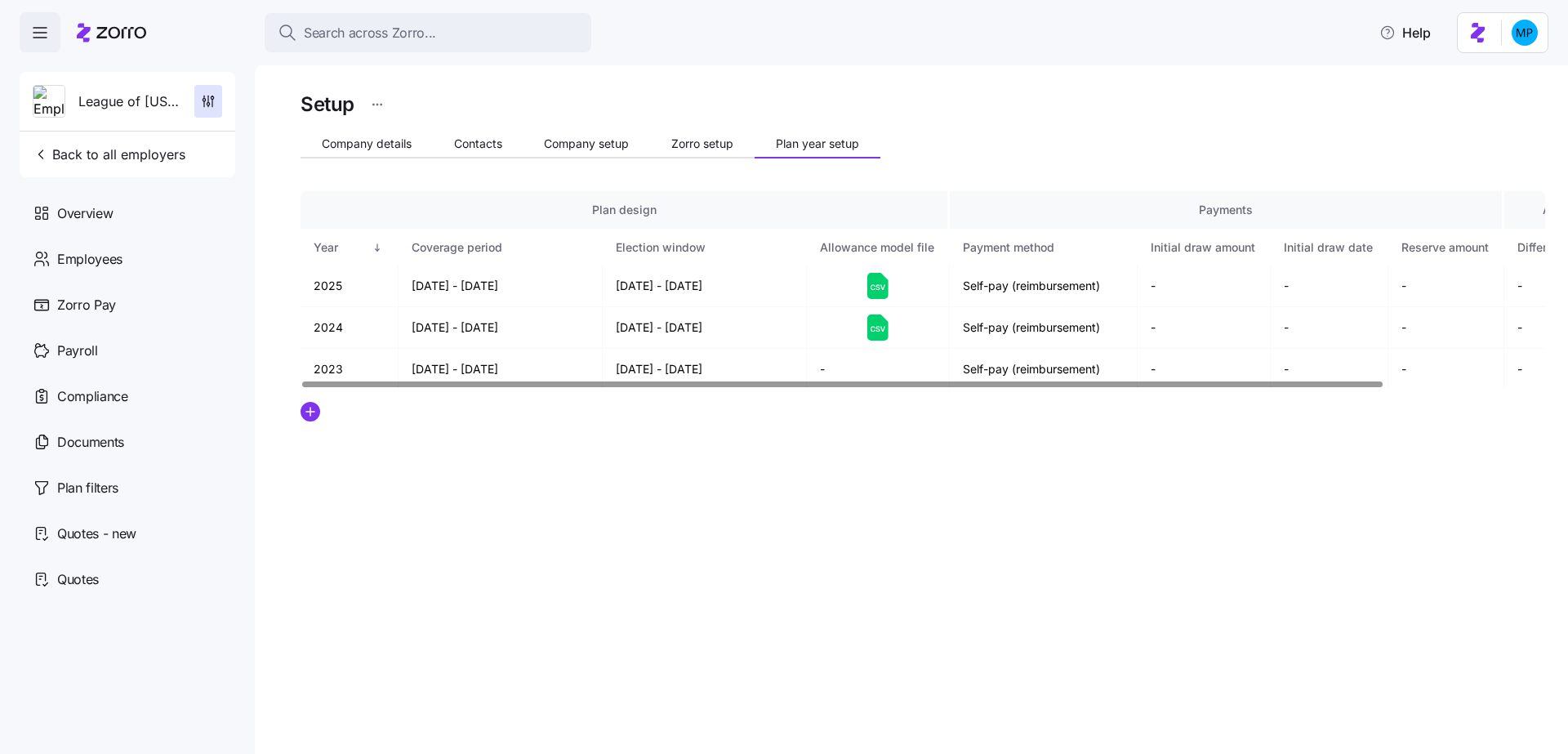
click at [640, 511] on div "Setup Company details Contacts Company setup Zorro setup Plan year setup Plan d…" at bounding box center [911, 408] width 1314 height 691
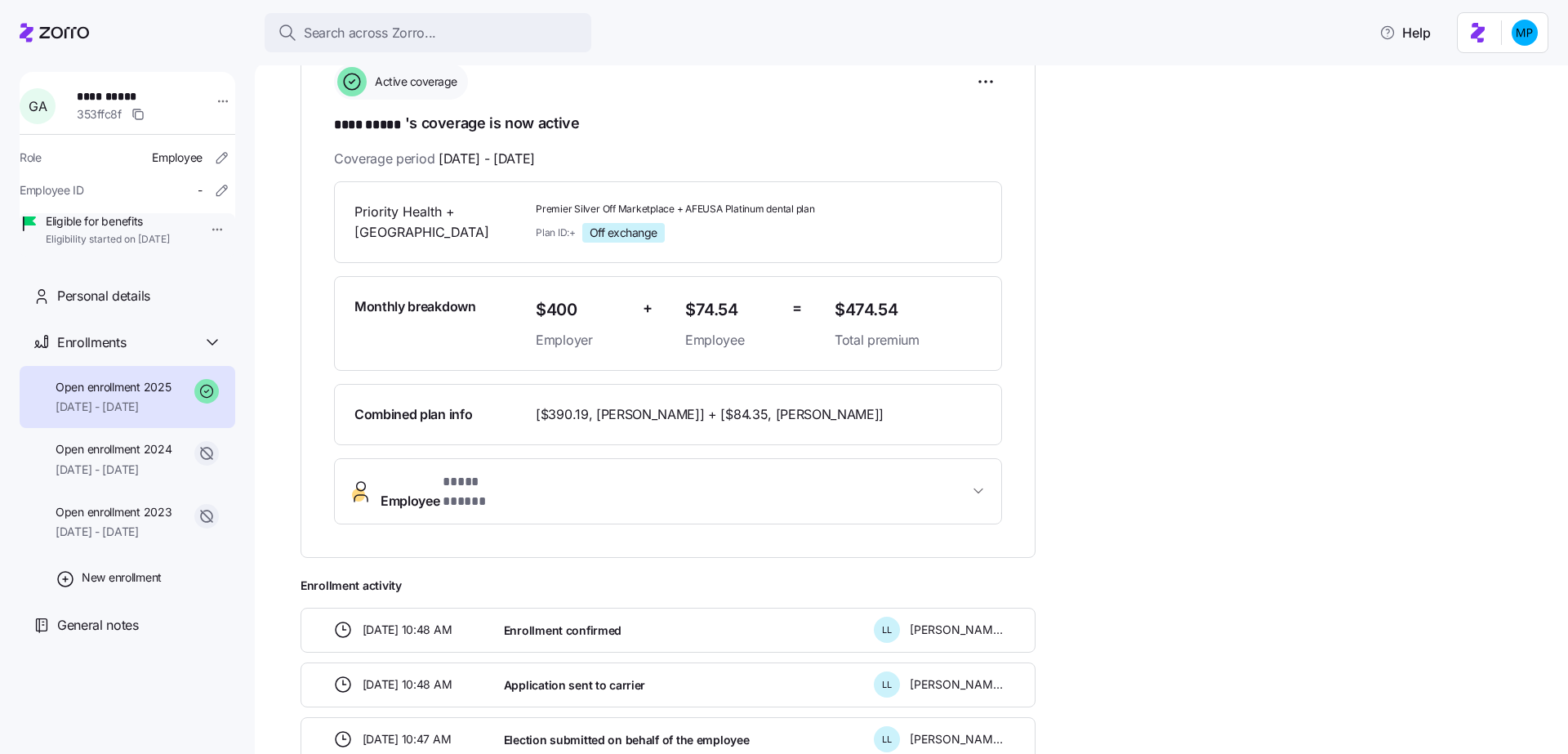
scroll to position [285, 0]
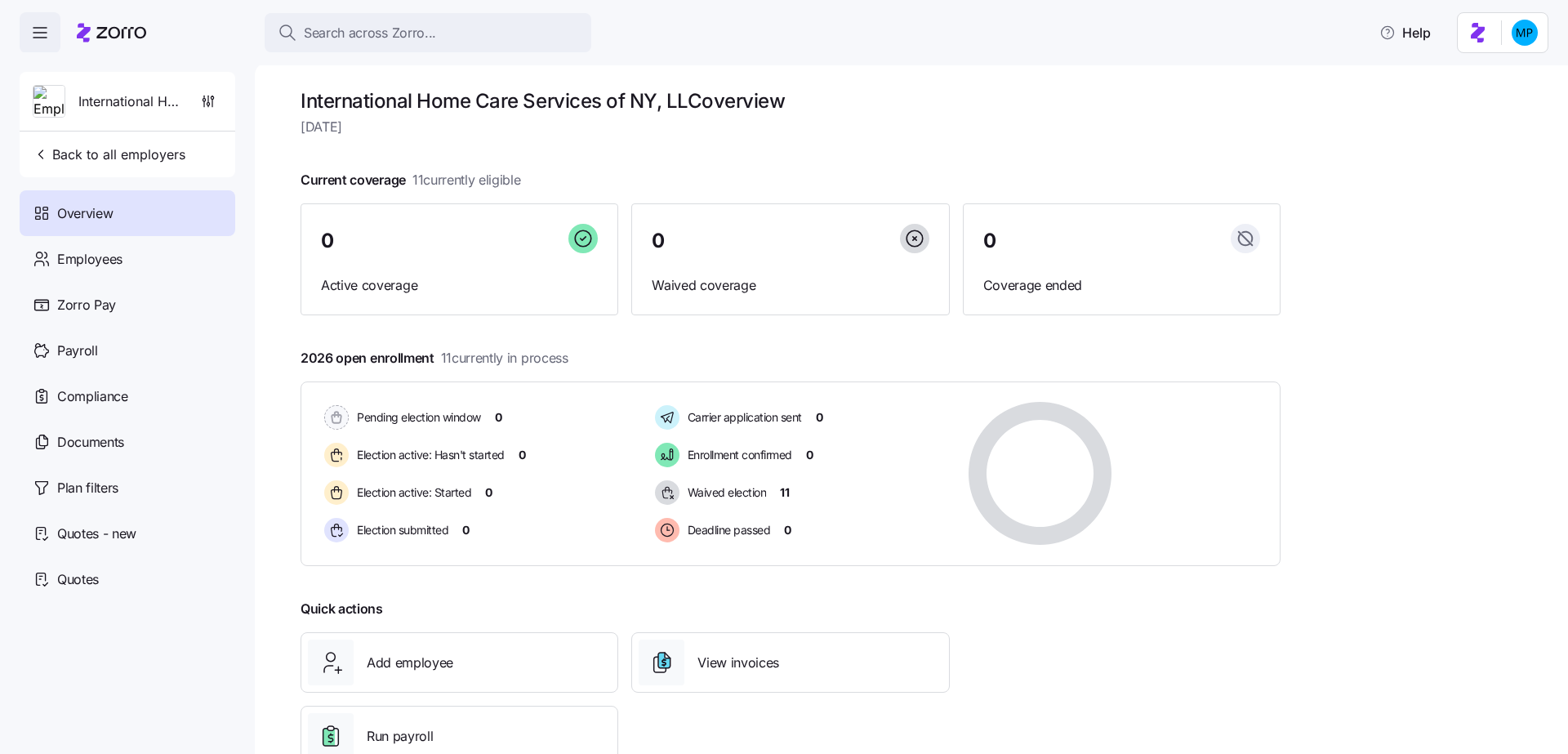
scroll to position [49, 0]
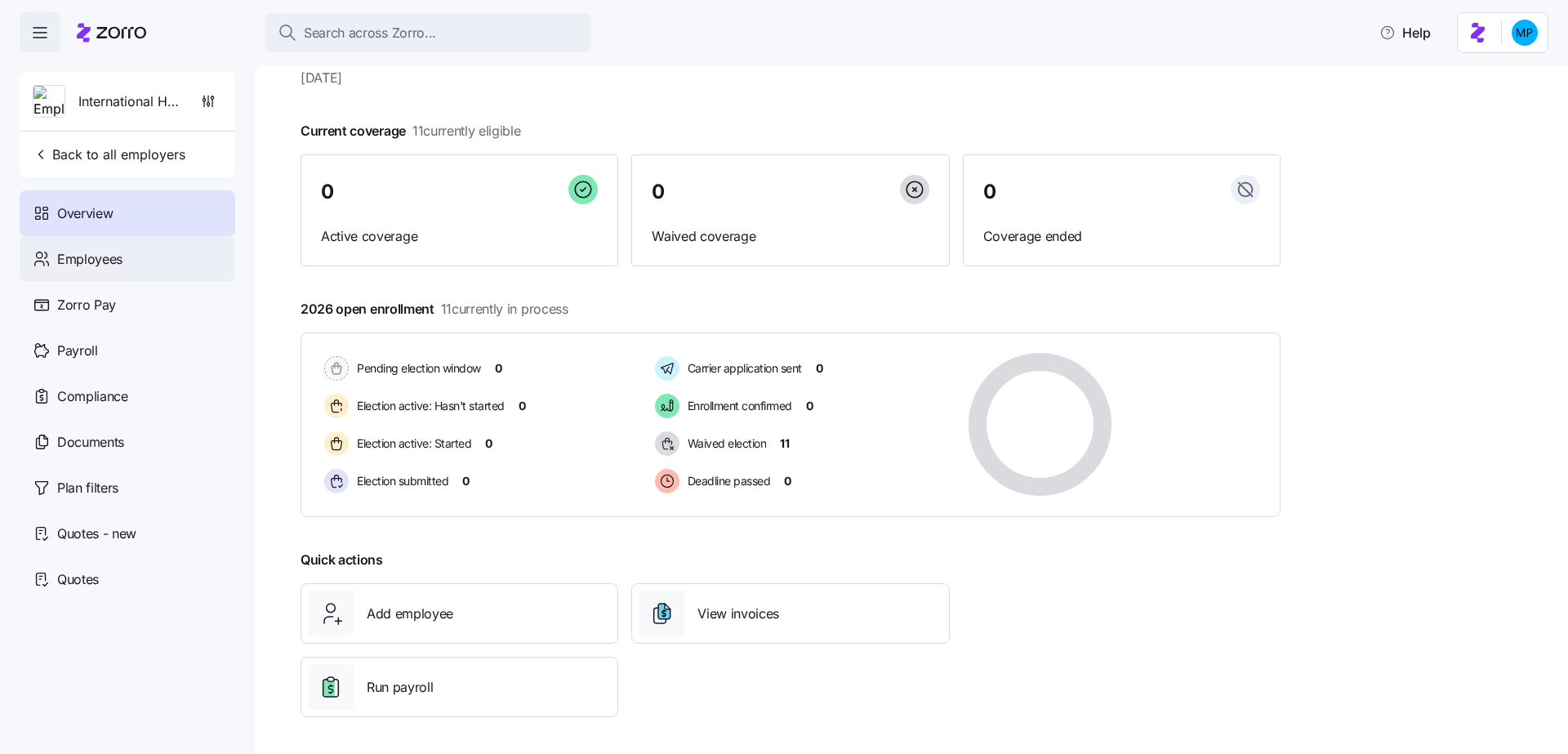
click at [187, 257] on div "Employees" at bounding box center [127, 258] width 216 height 45
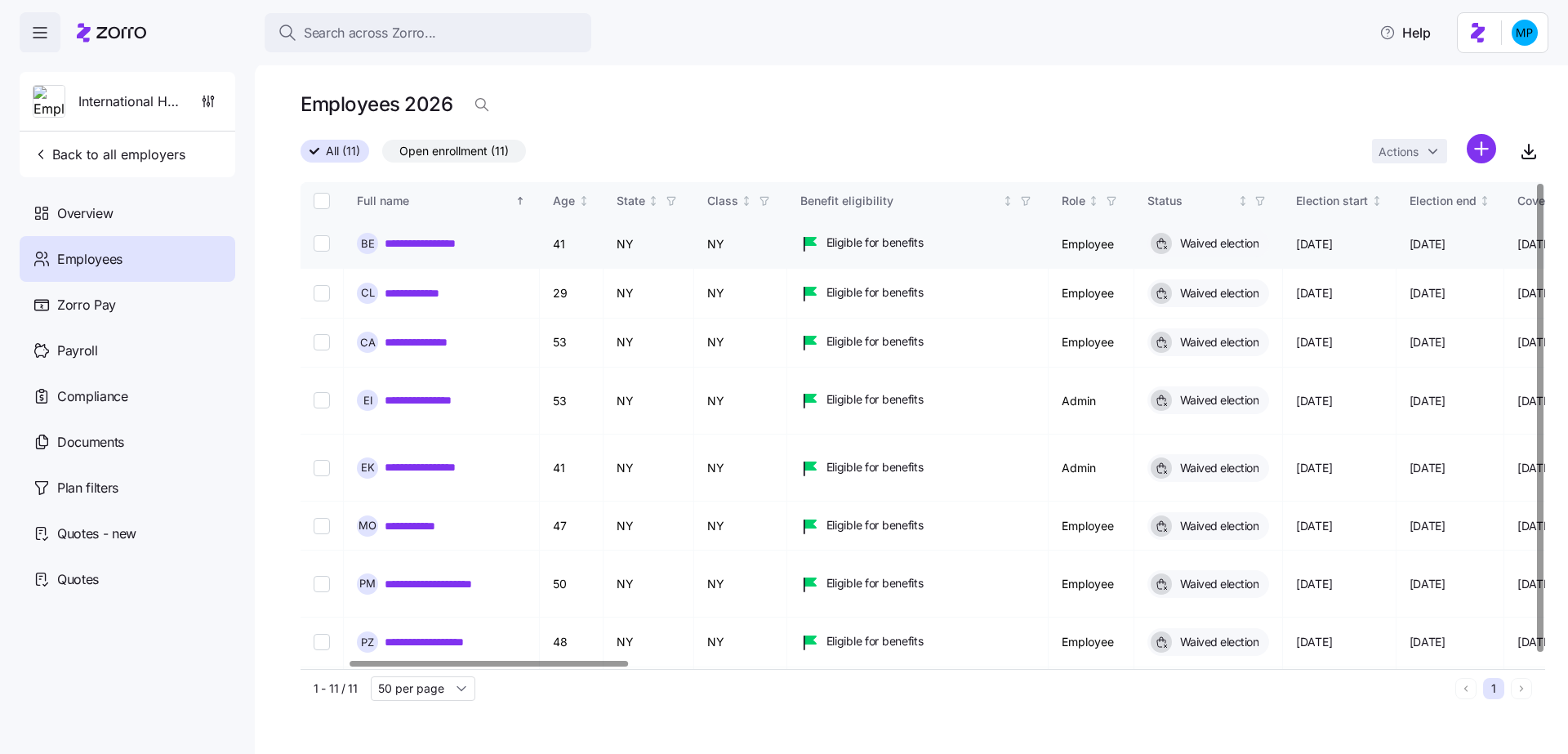
scroll to position [0, 422]
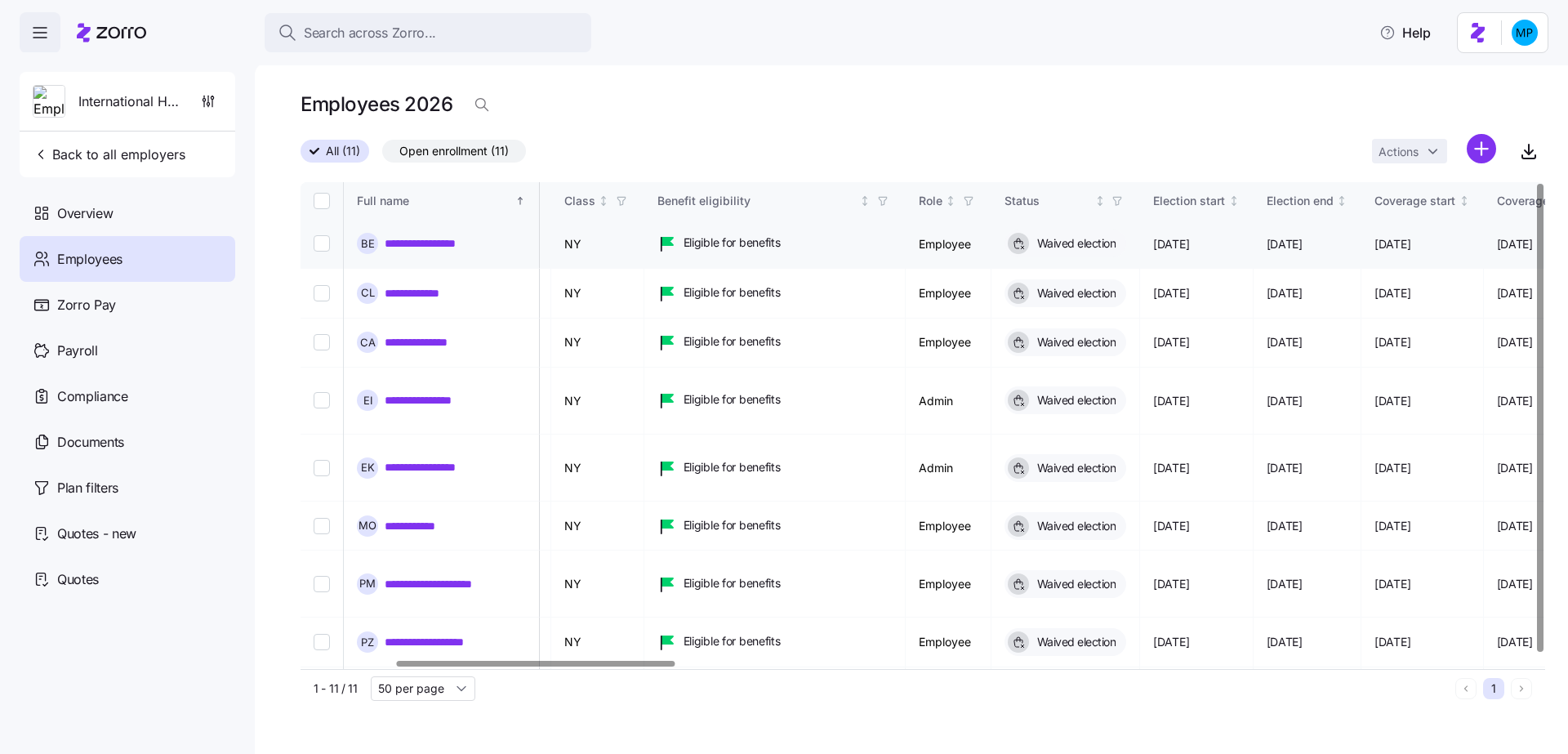
click at [446, 241] on link "**********" at bounding box center [432, 243] width 94 height 17
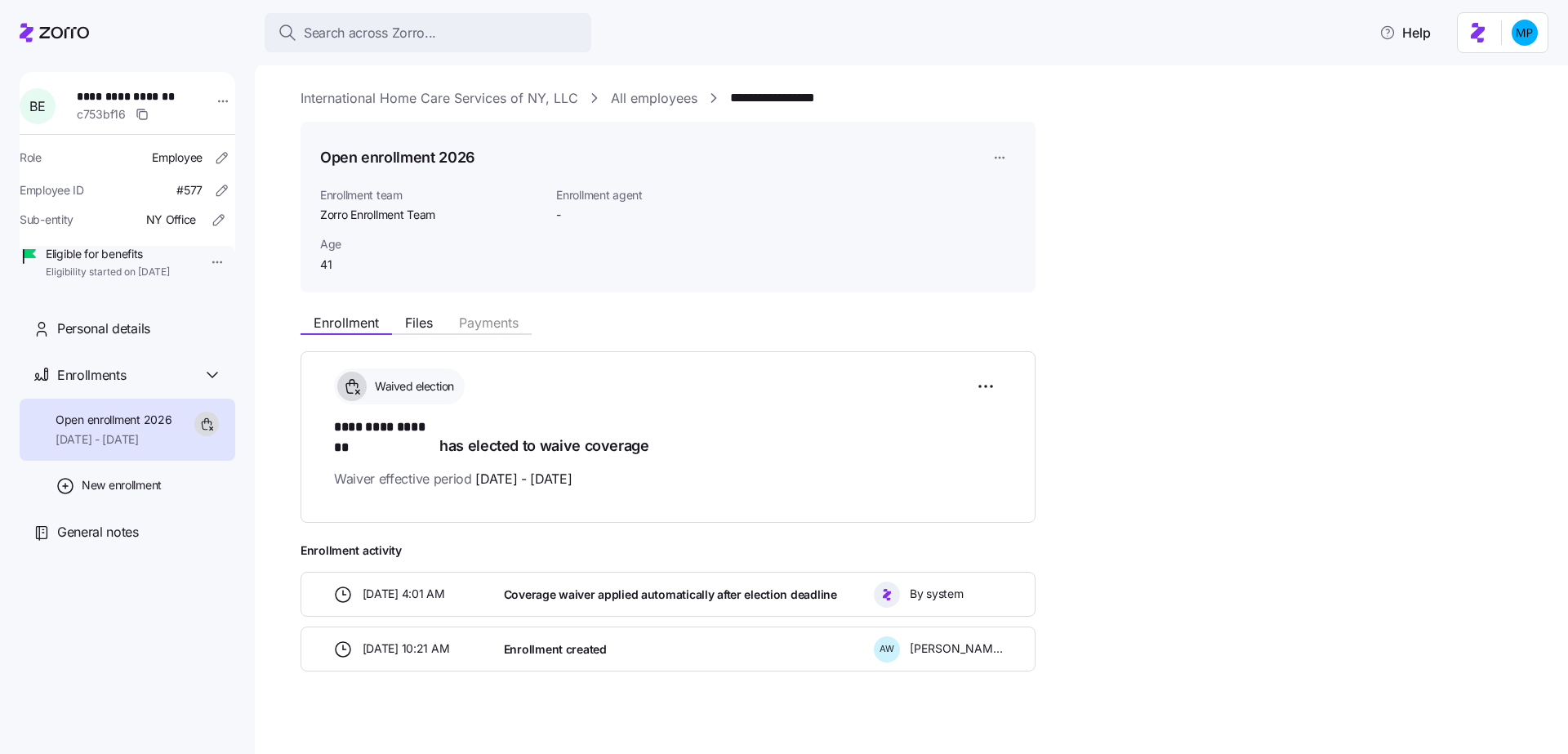
click at [1115, 287] on div "**********" at bounding box center [923, 419] width 1245 height 661
